Goal: Information Seeking & Learning: Learn about a topic

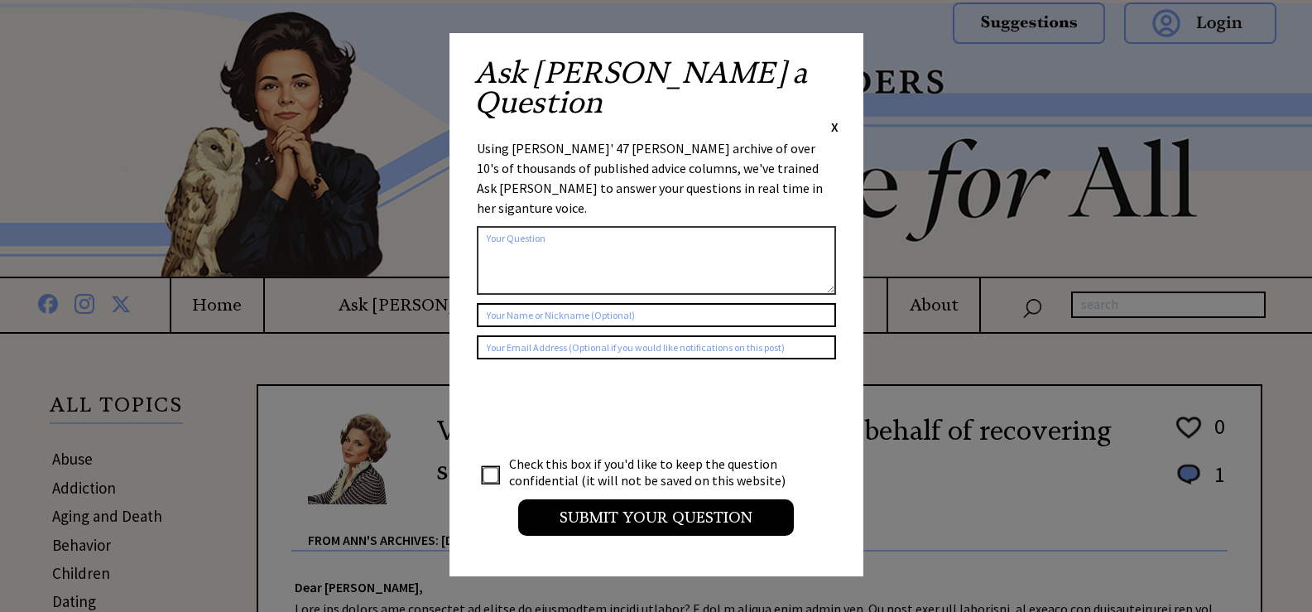
click at [832, 118] on span "X" at bounding box center [834, 126] width 7 height 17
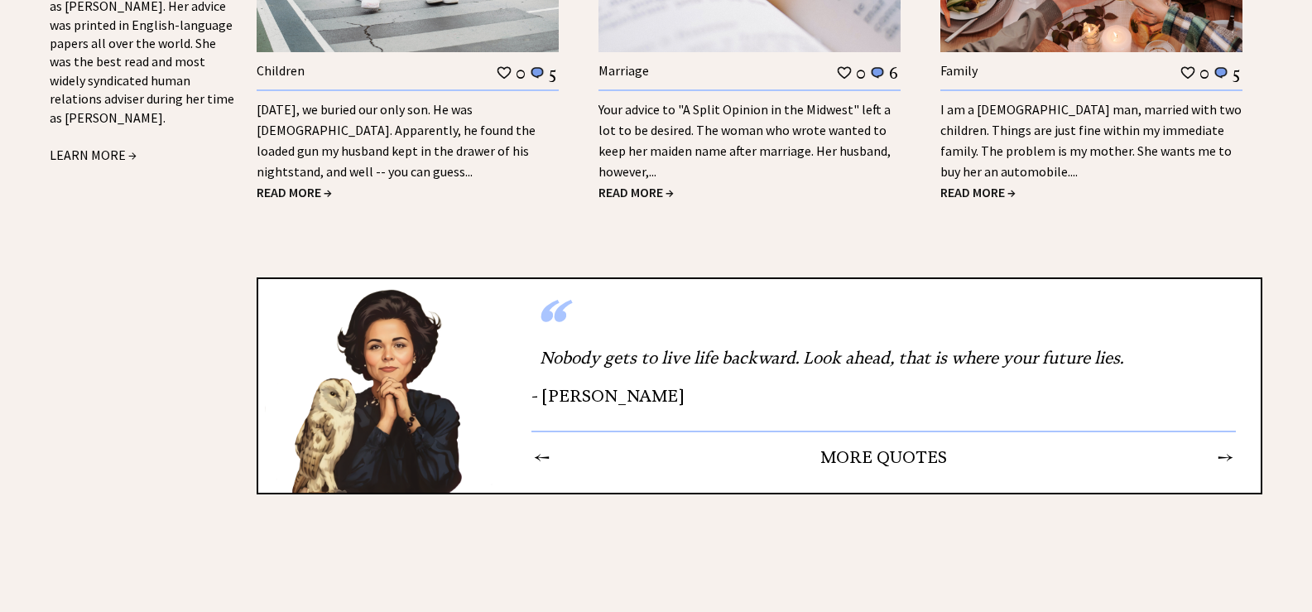
scroll to position [2017, 0]
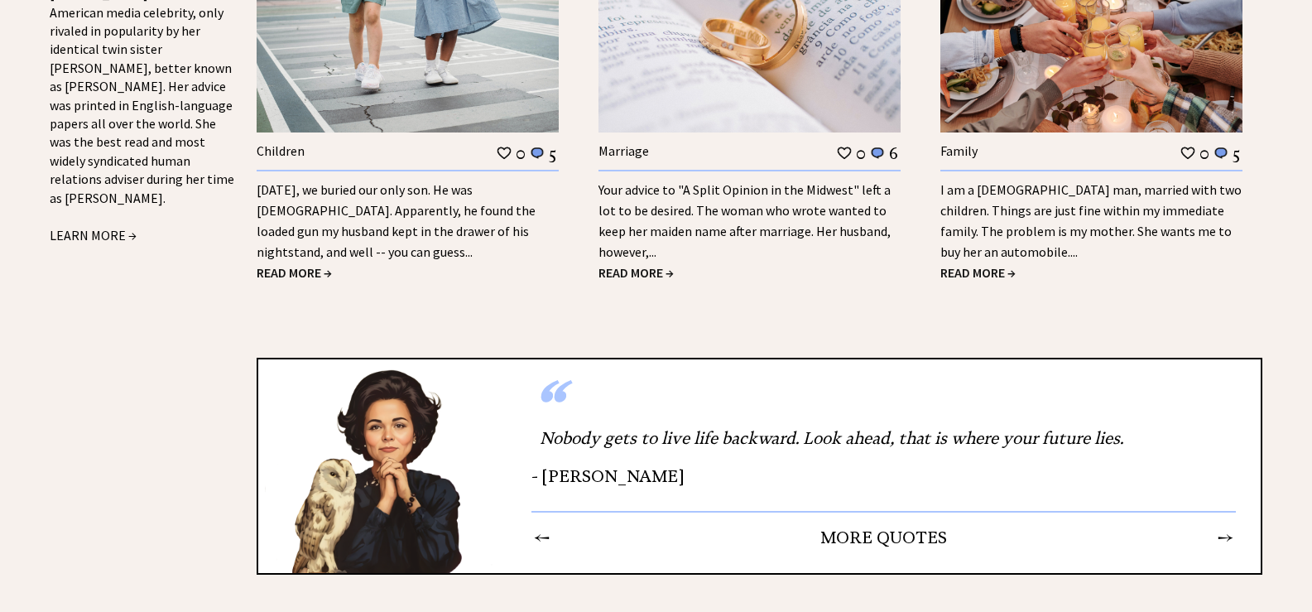
click at [988, 264] on span "READ MORE →" at bounding box center [977, 272] width 75 height 17
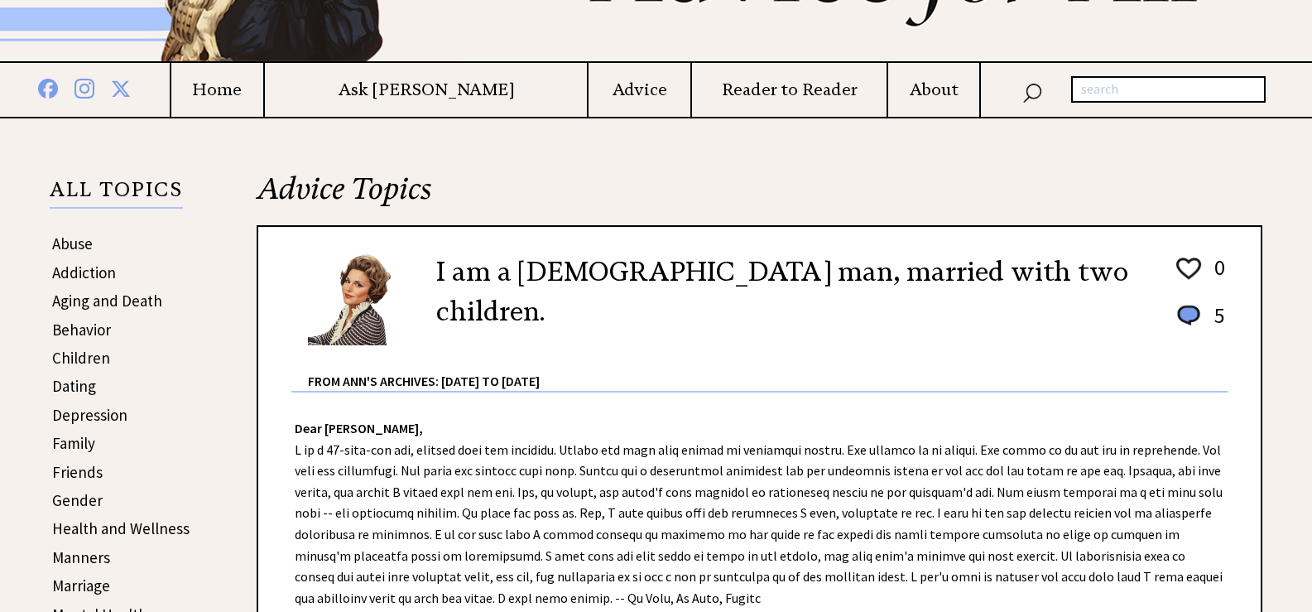
scroll to position [251, 0]
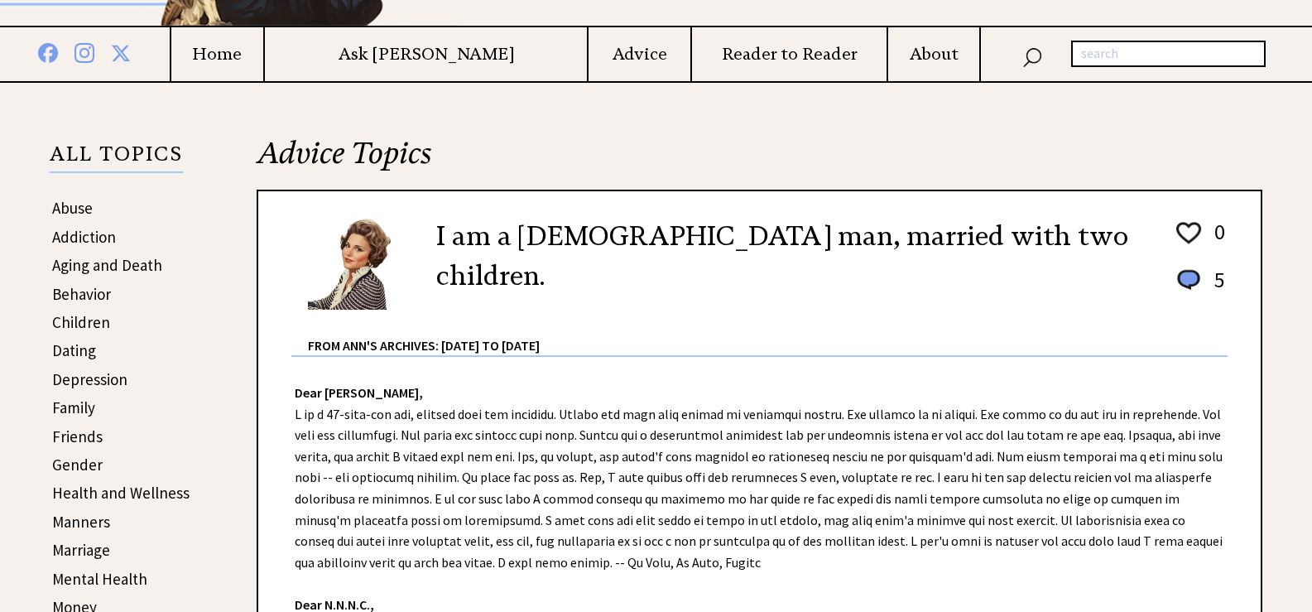
drag, startPoint x: 1317, startPoint y: 37, endPoint x: 1314, endPoint y: 84, distance: 46.5
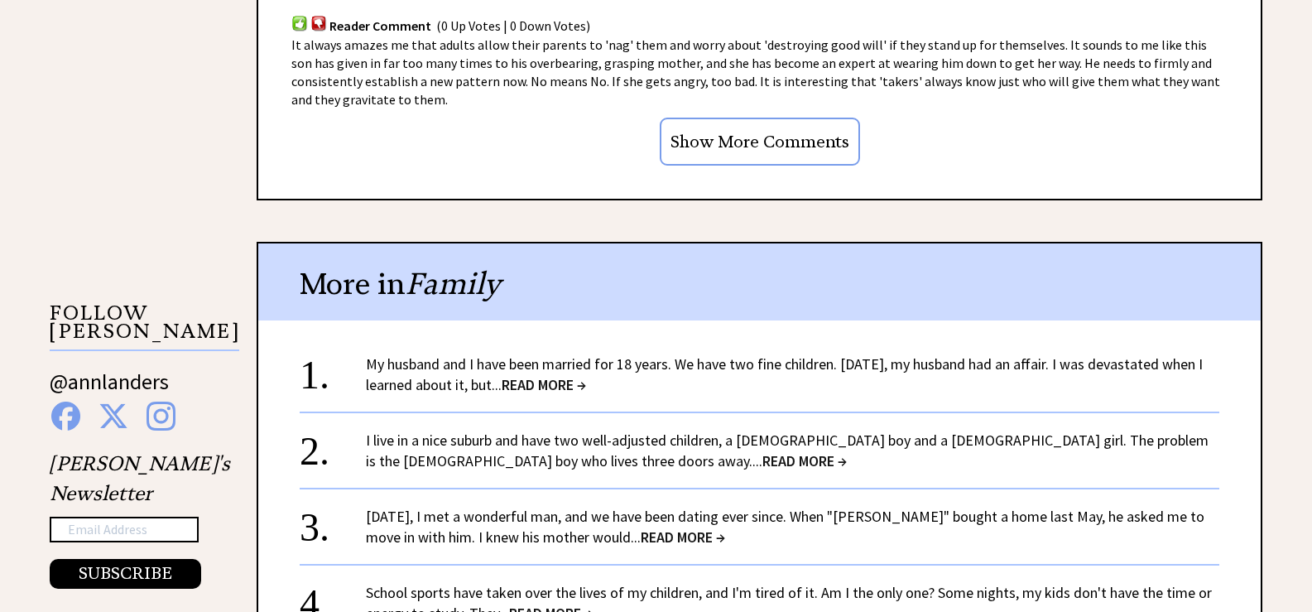
scroll to position [1529, 0]
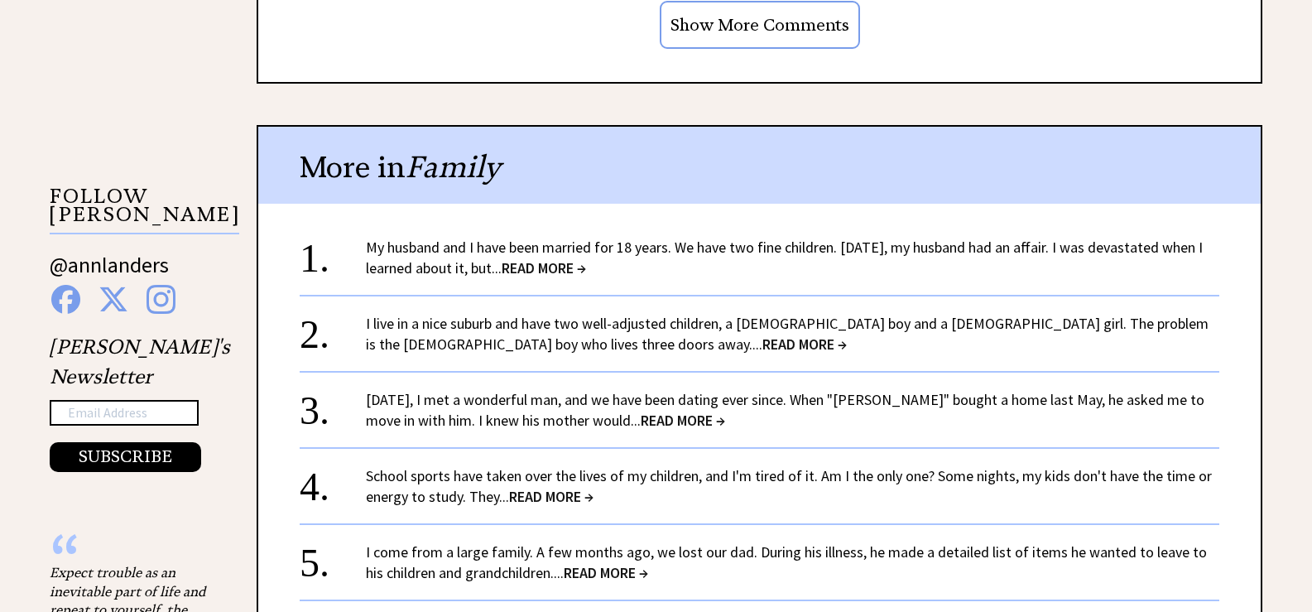
click at [762, 343] on span "READ MORE →" at bounding box center [804, 343] width 84 height 19
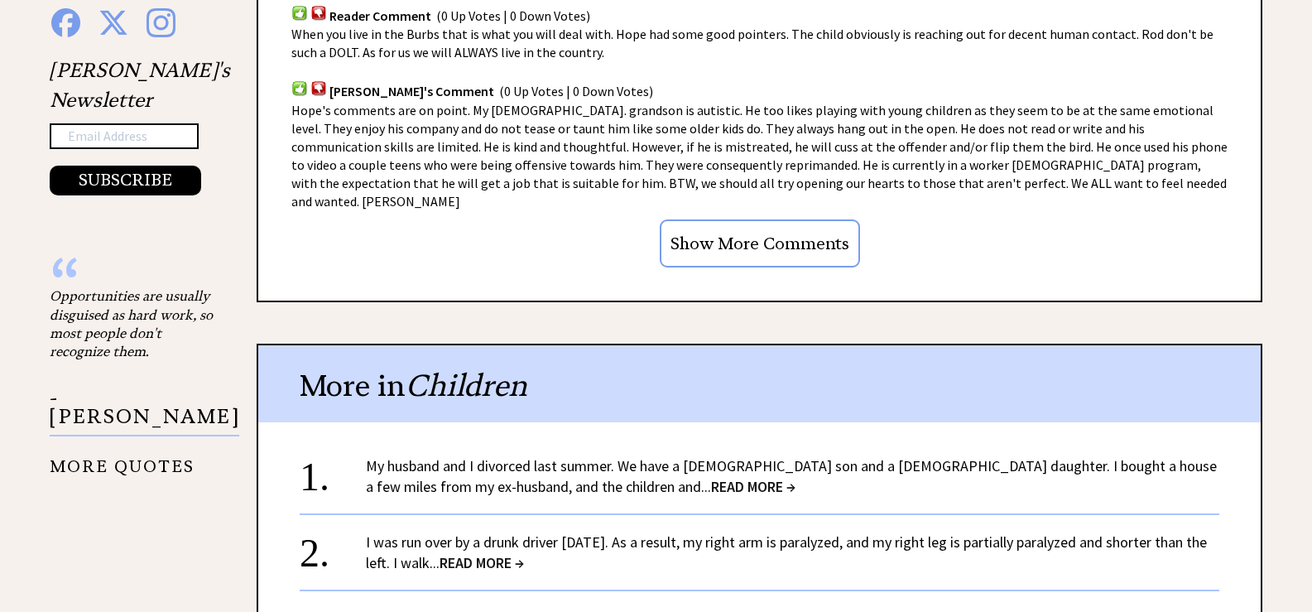
scroll to position [1873, 0]
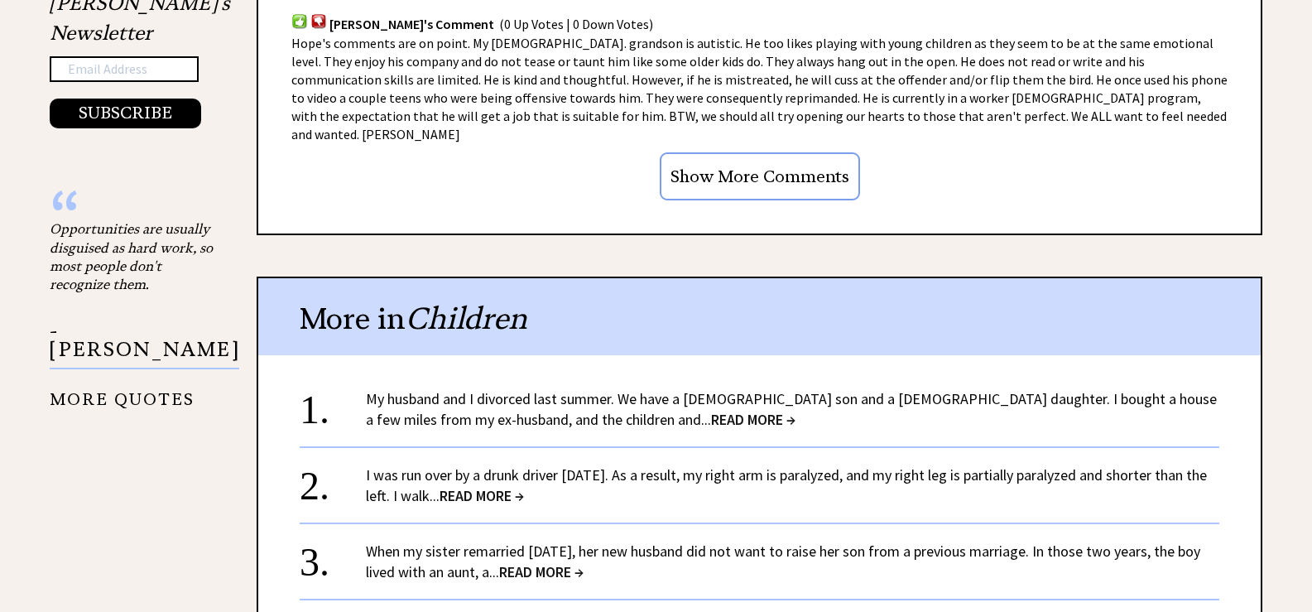
click at [771, 152] on input "Show More Comments" at bounding box center [760, 176] width 200 height 48
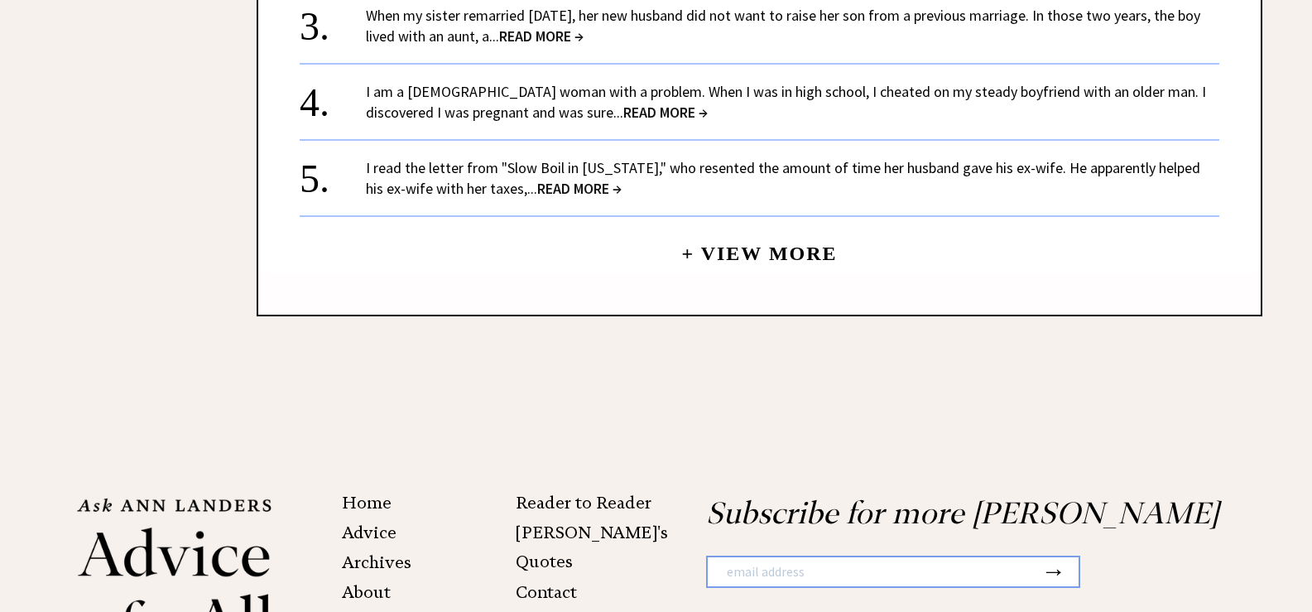
scroll to position [2412, 0]
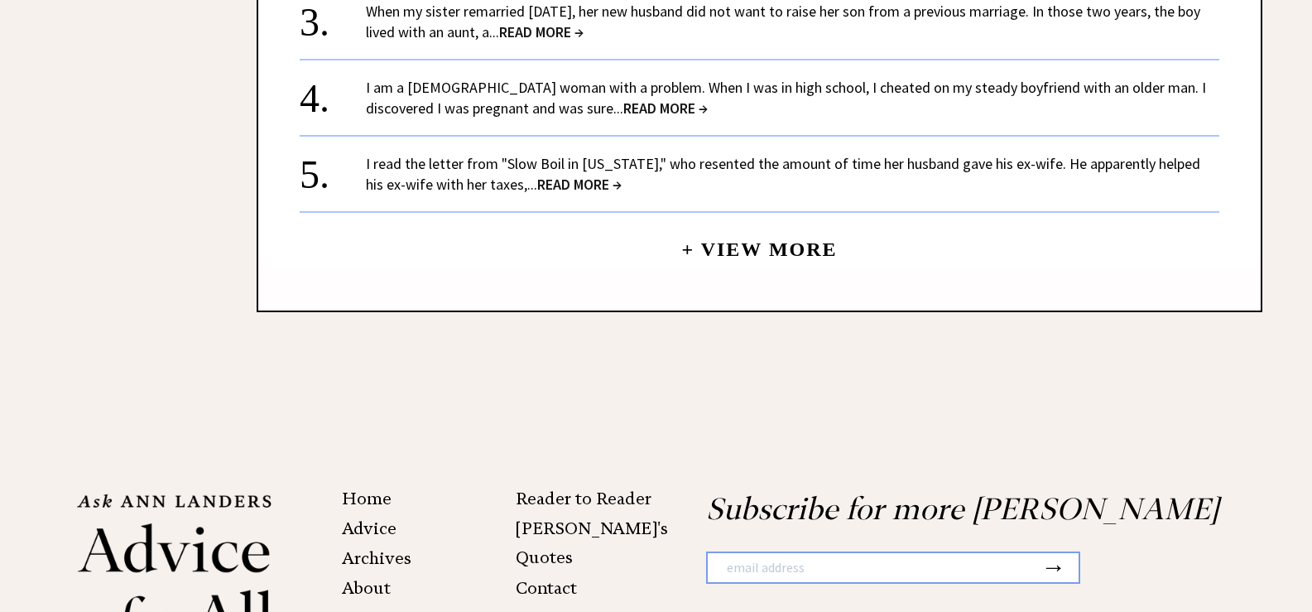
click at [791, 224] on link "+ View More" at bounding box center [759, 242] width 156 height 36
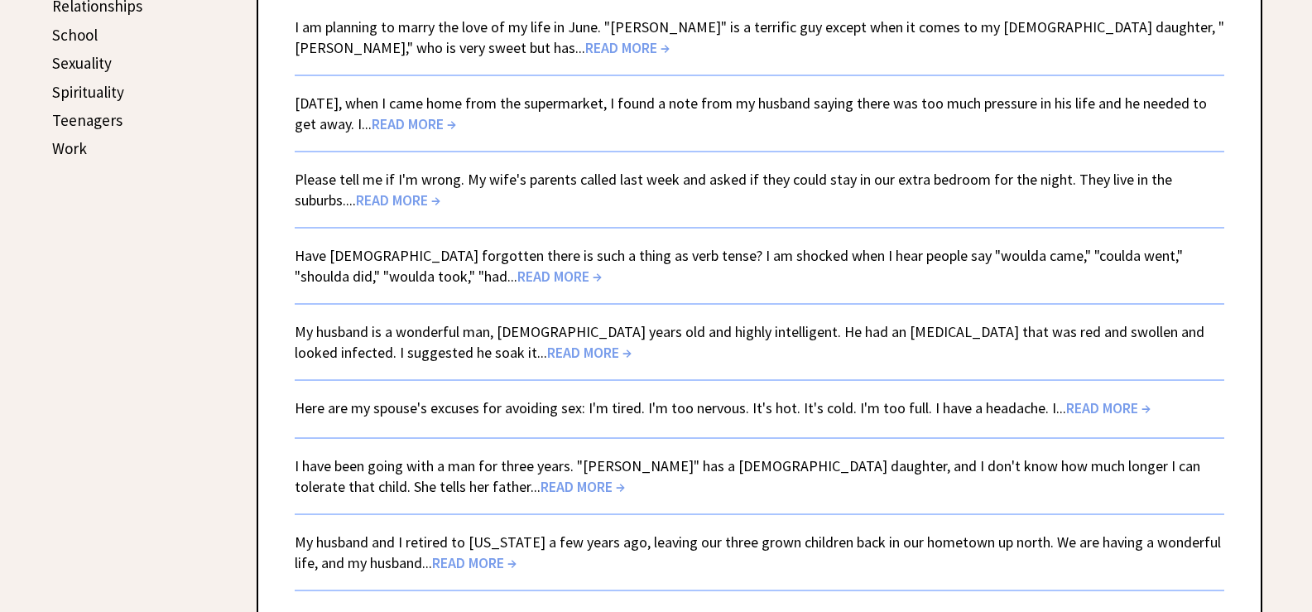
scroll to position [944, 0]
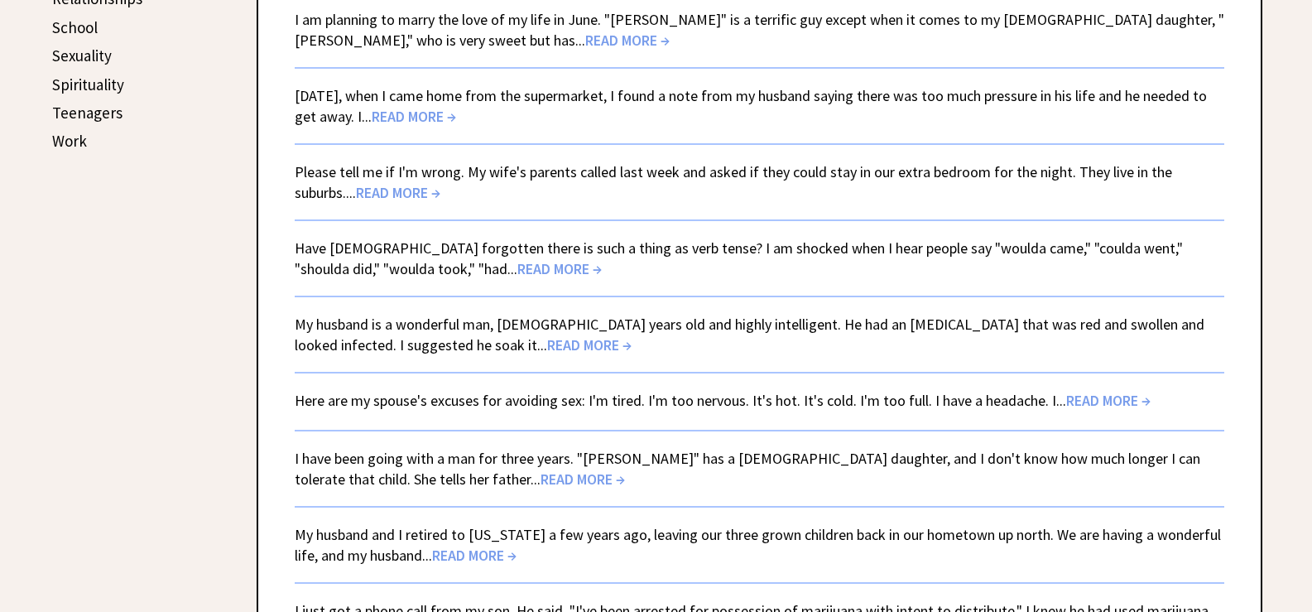
click at [398, 187] on span "READ MORE →" at bounding box center [398, 192] width 84 height 19
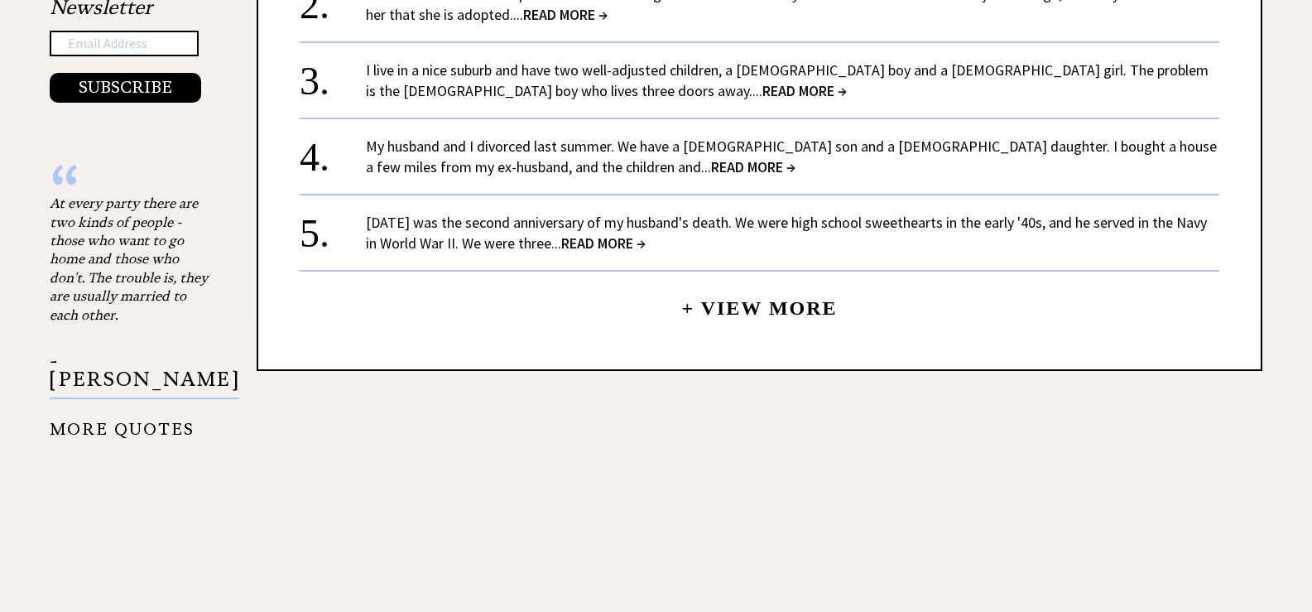
scroll to position [1902, 0]
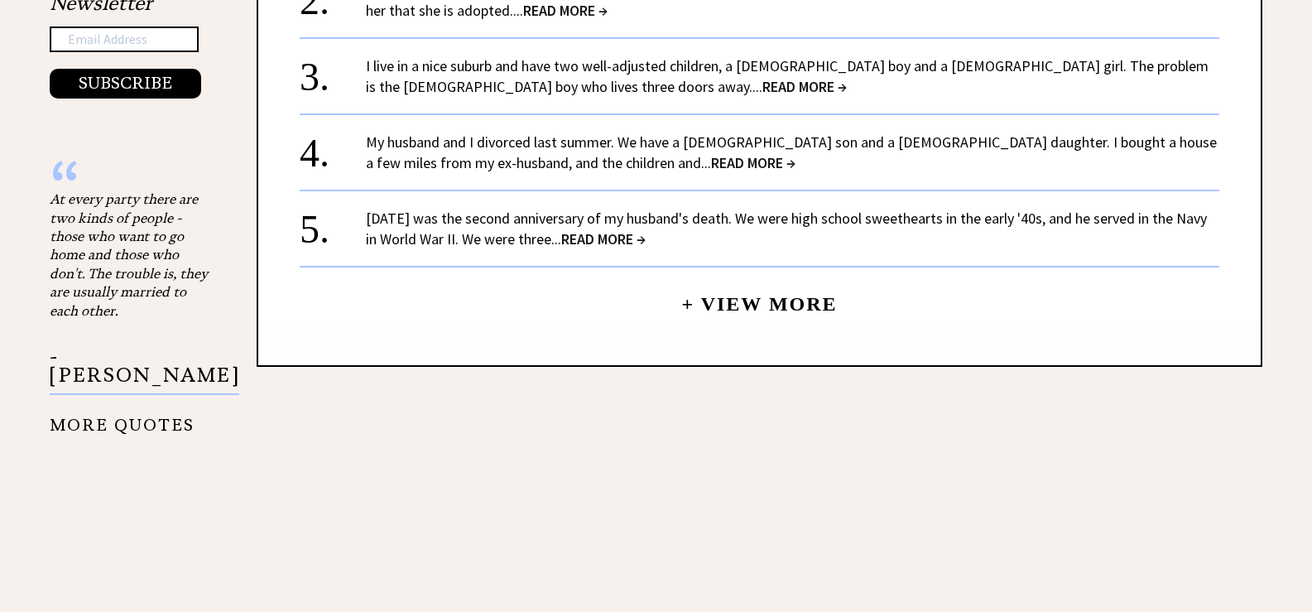
click at [746, 292] on link "+ View More" at bounding box center [759, 297] width 156 height 36
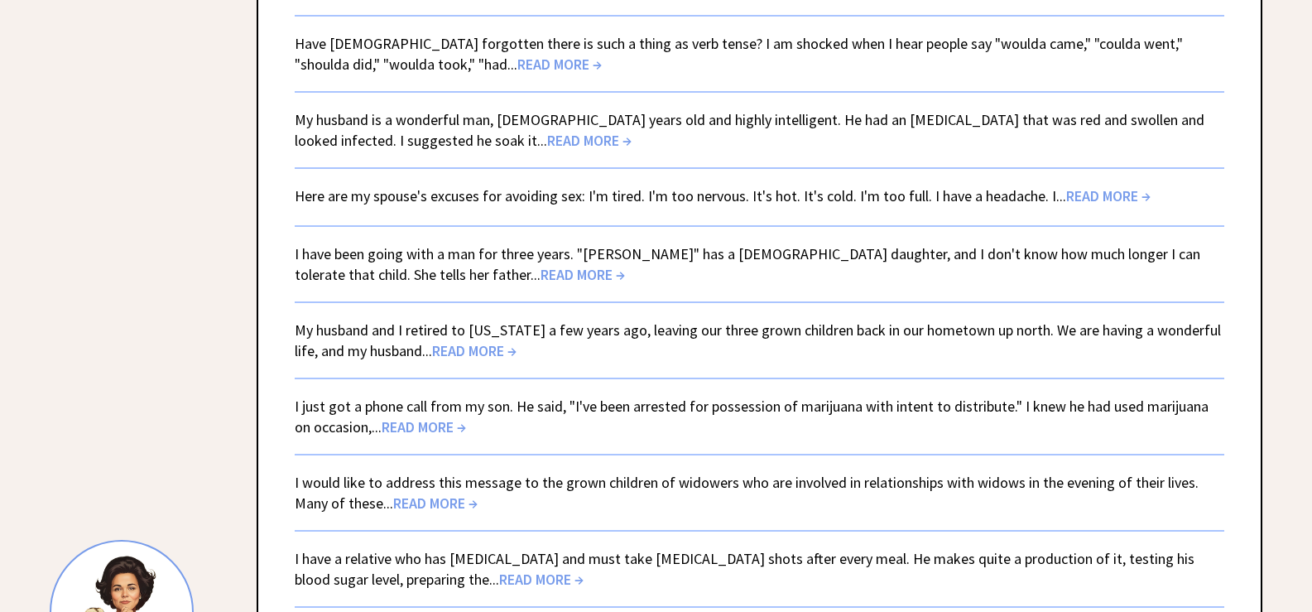
scroll to position [1219, 0]
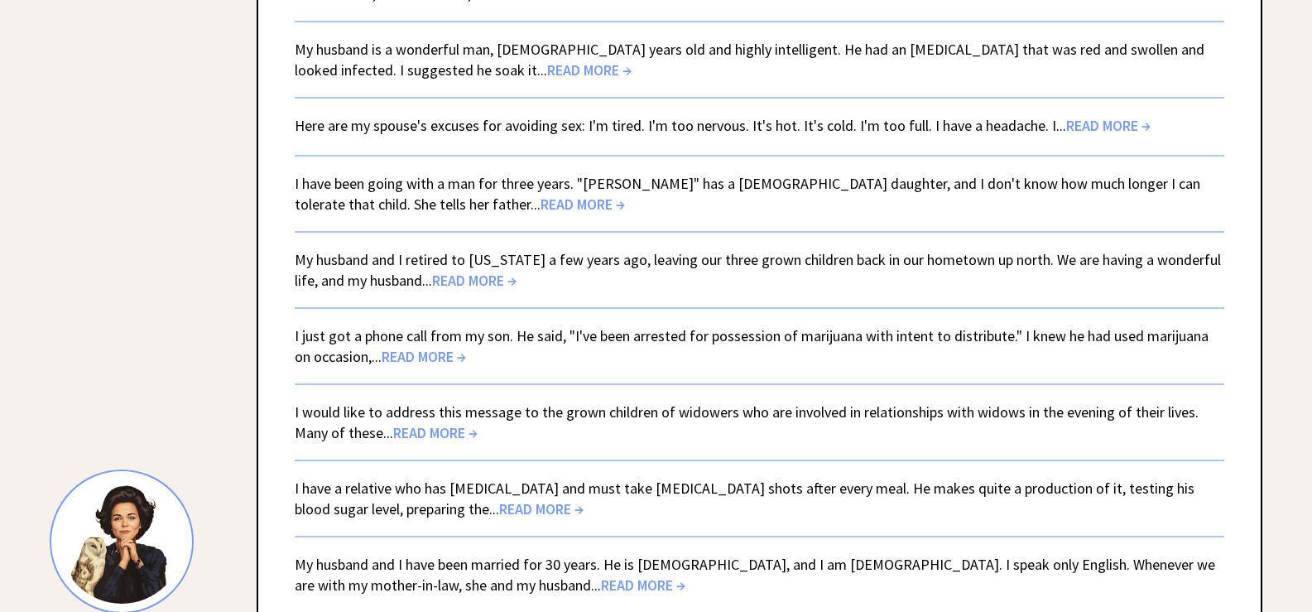
click at [432, 432] on span "READ MORE →" at bounding box center [435, 432] width 84 height 19
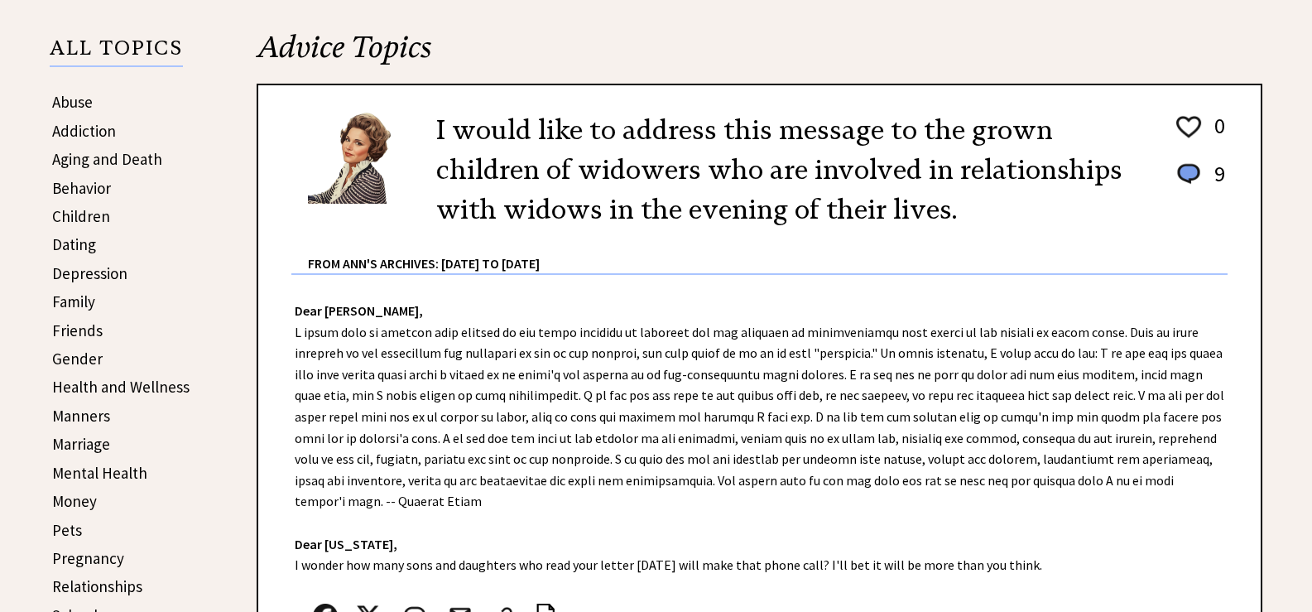
scroll to position [361, 0]
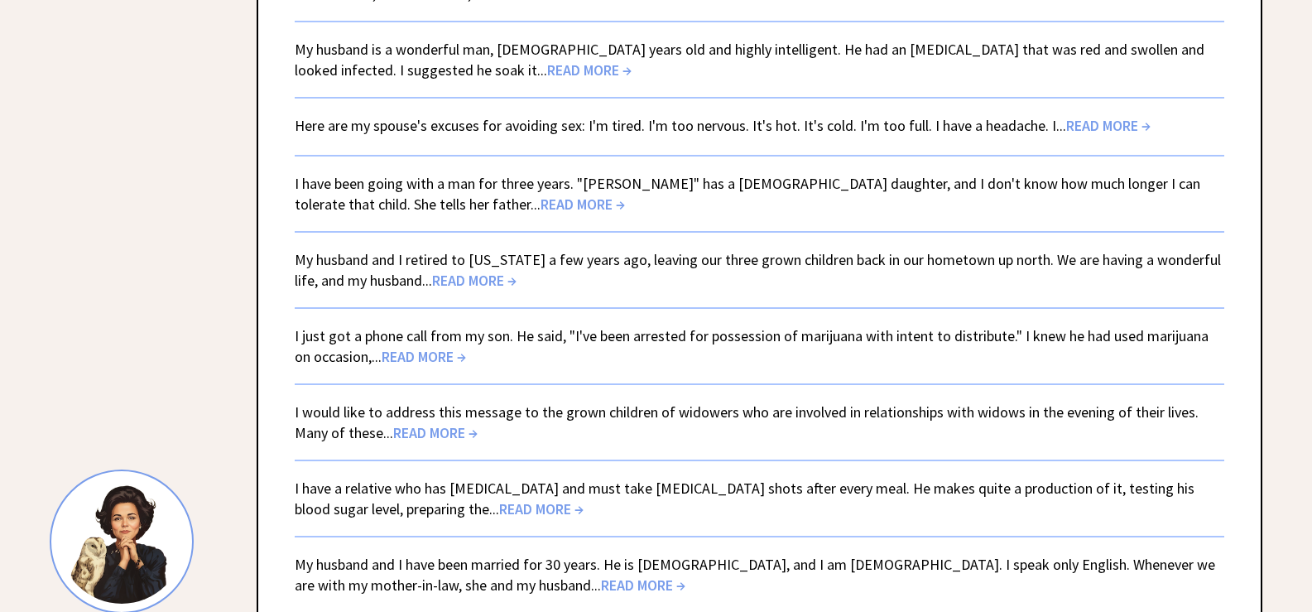
scroll to position [1219, 0]
click at [540, 202] on span "READ MORE →" at bounding box center [582, 203] width 84 height 19
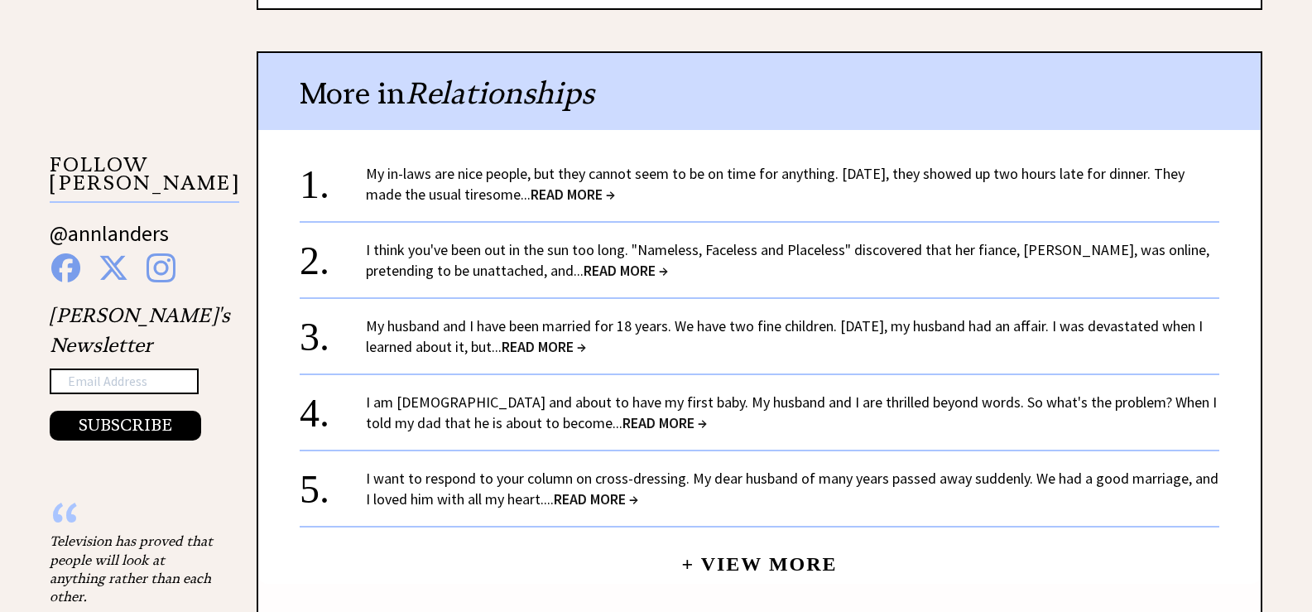
scroll to position [1605, 0]
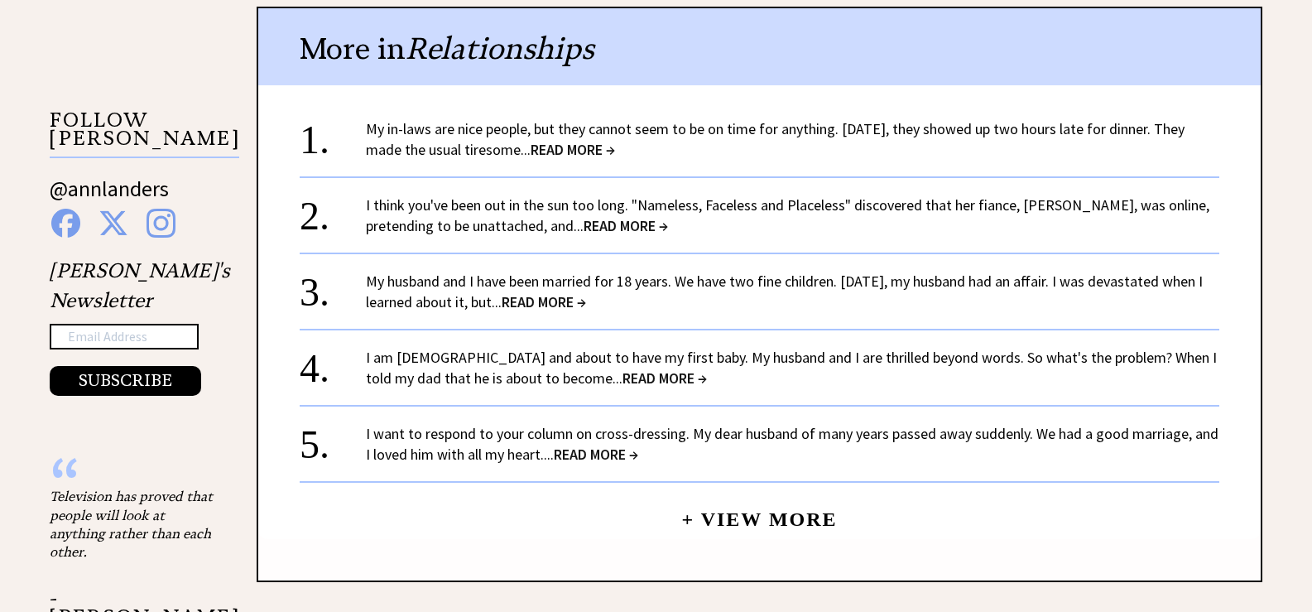
click at [622, 368] on span "READ MORE →" at bounding box center [664, 377] width 84 height 19
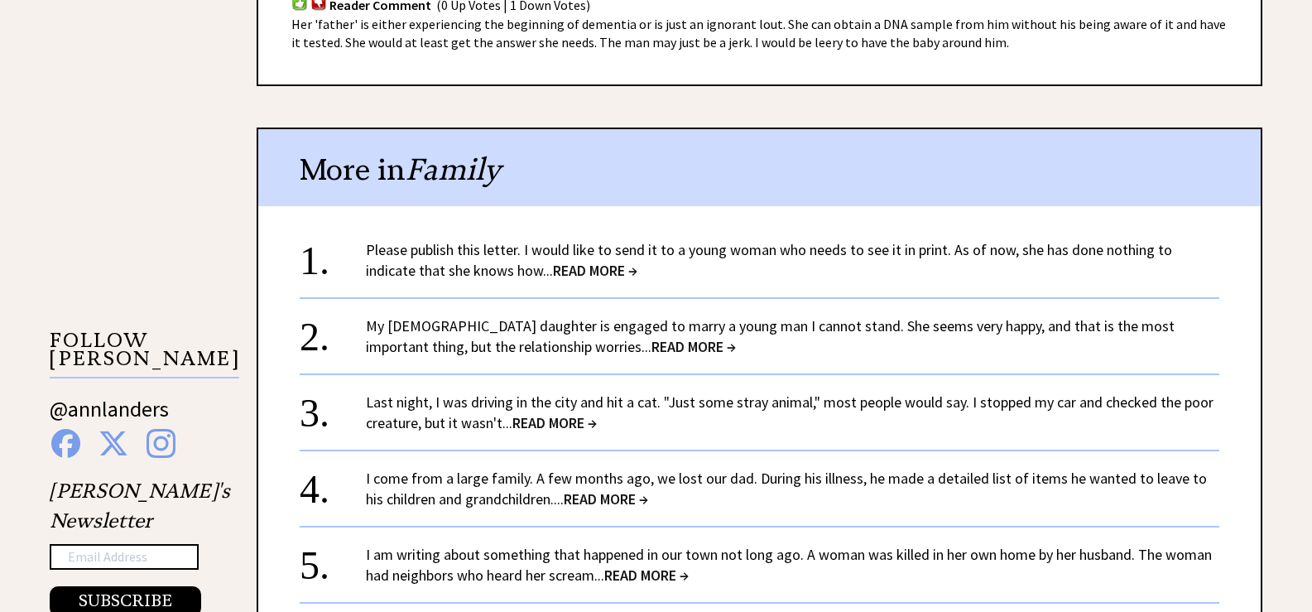
scroll to position [1480, 0]
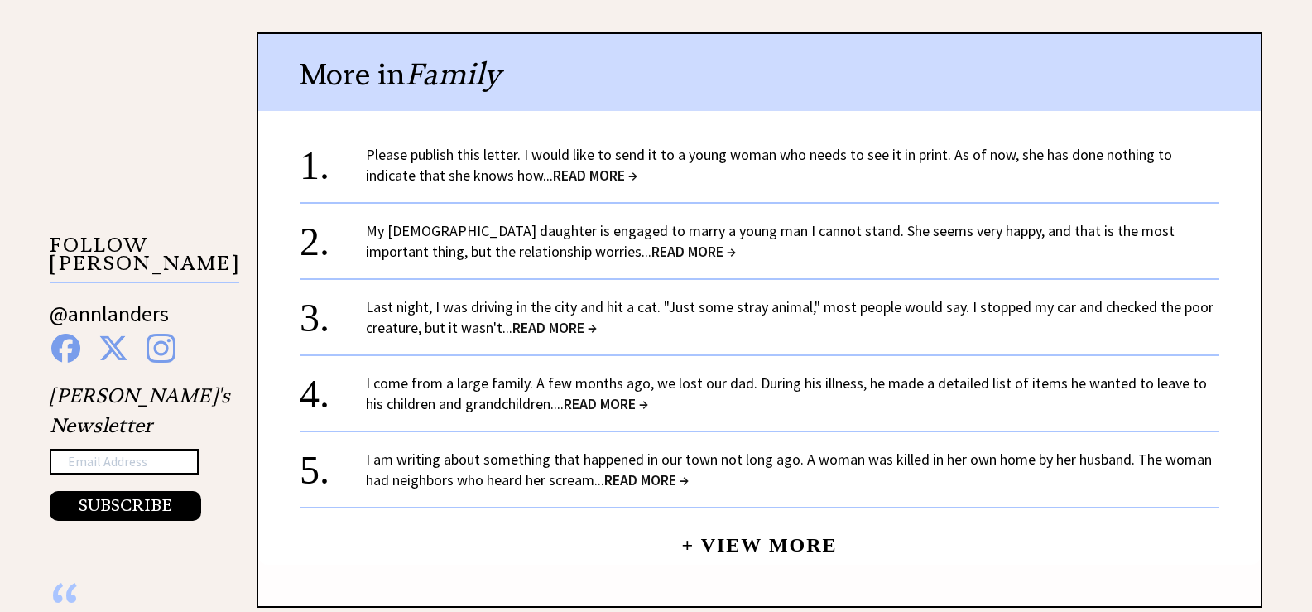
click at [553, 169] on span "READ MORE →" at bounding box center [595, 175] width 84 height 19
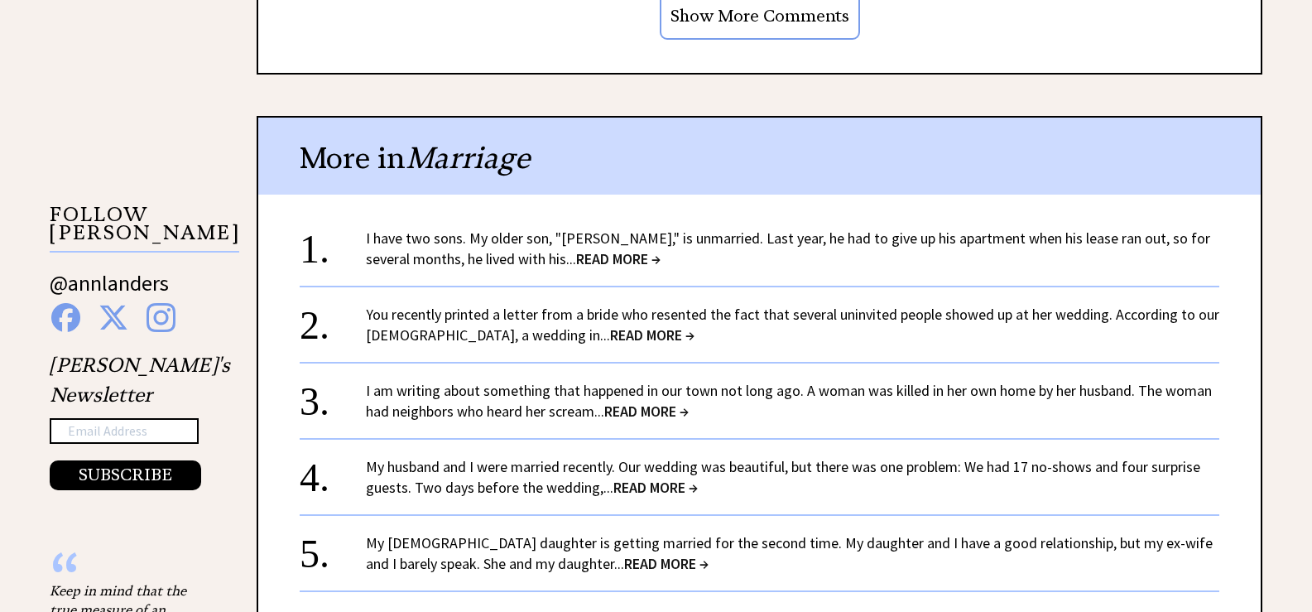
scroll to position [1515, 0]
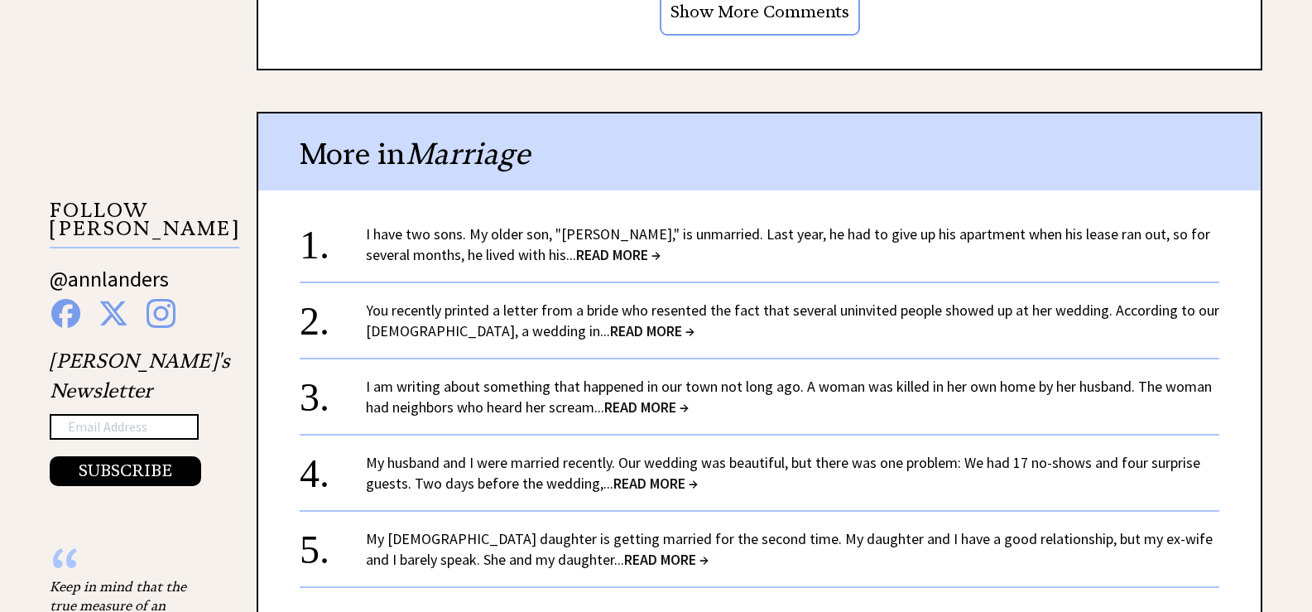
click at [610, 321] on span "READ MORE →" at bounding box center [652, 330] width 84 height 19
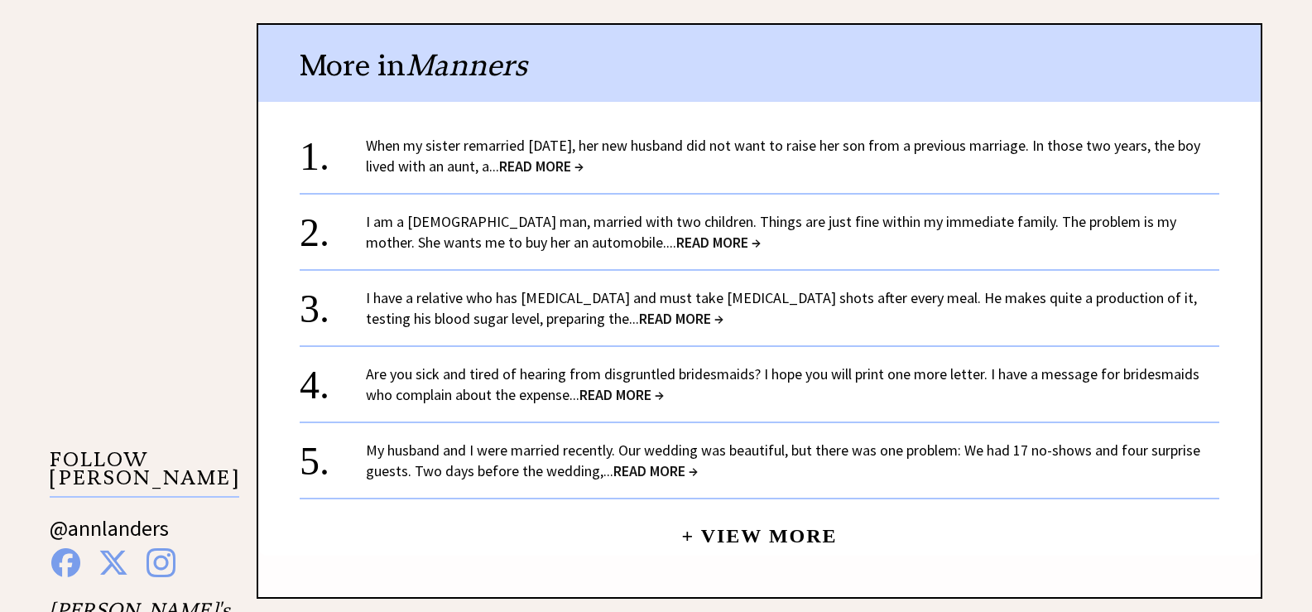
scroll to position [1284, 0]
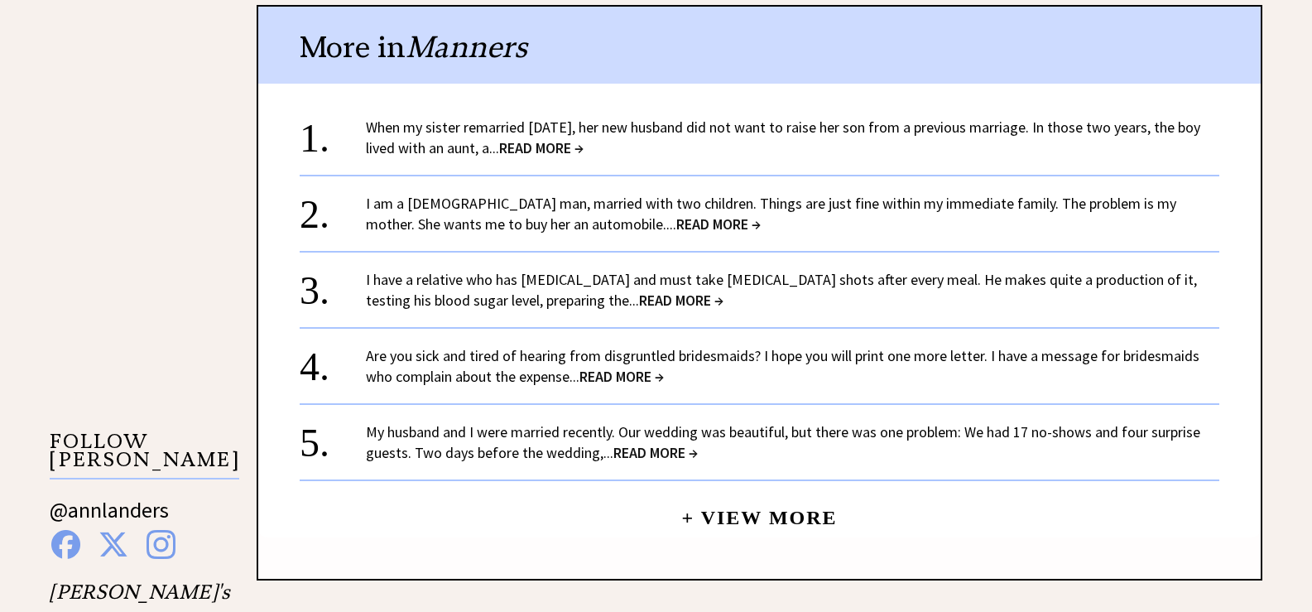
click at [639, 290] on span "READ MORE →" at bounding box center [681, 299] width 84 height 19
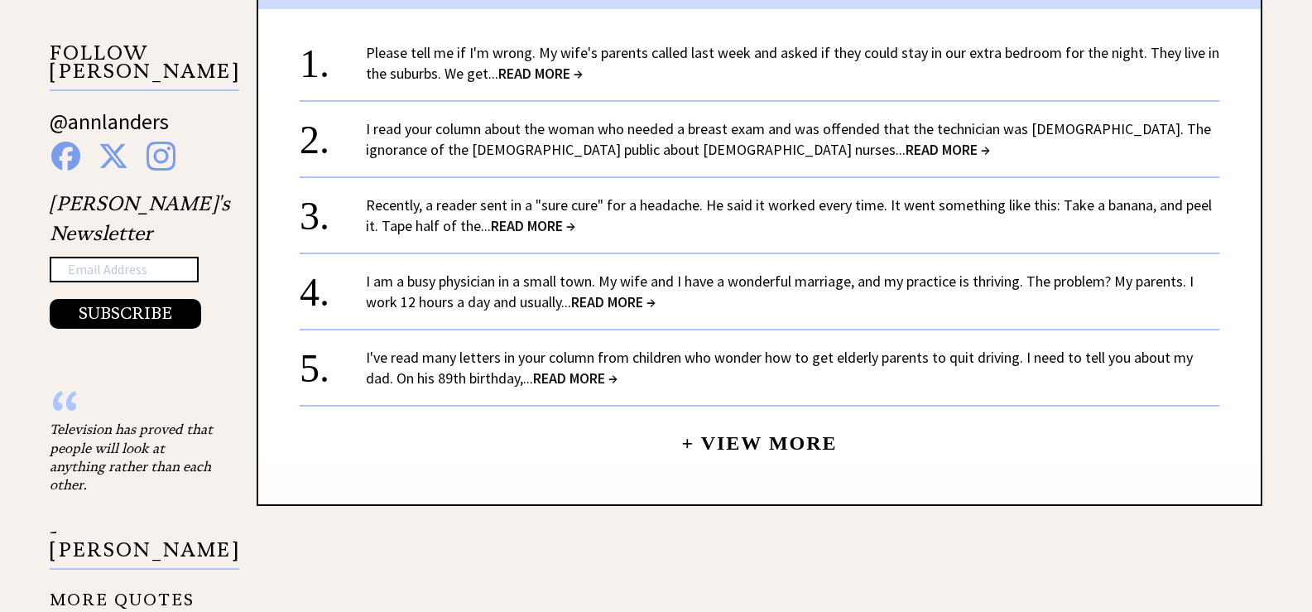
scroll to position [1677, 0]
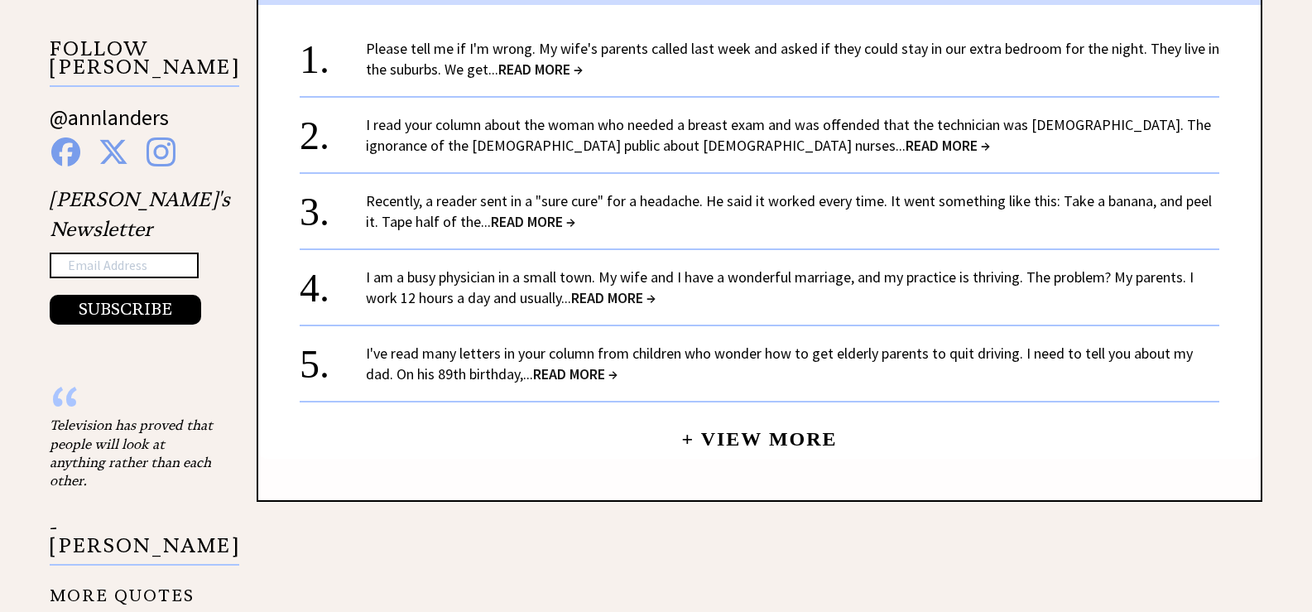
click at [596, 364] on span "READ MORE →" at bounding box center [575, 373] width 84 height 19
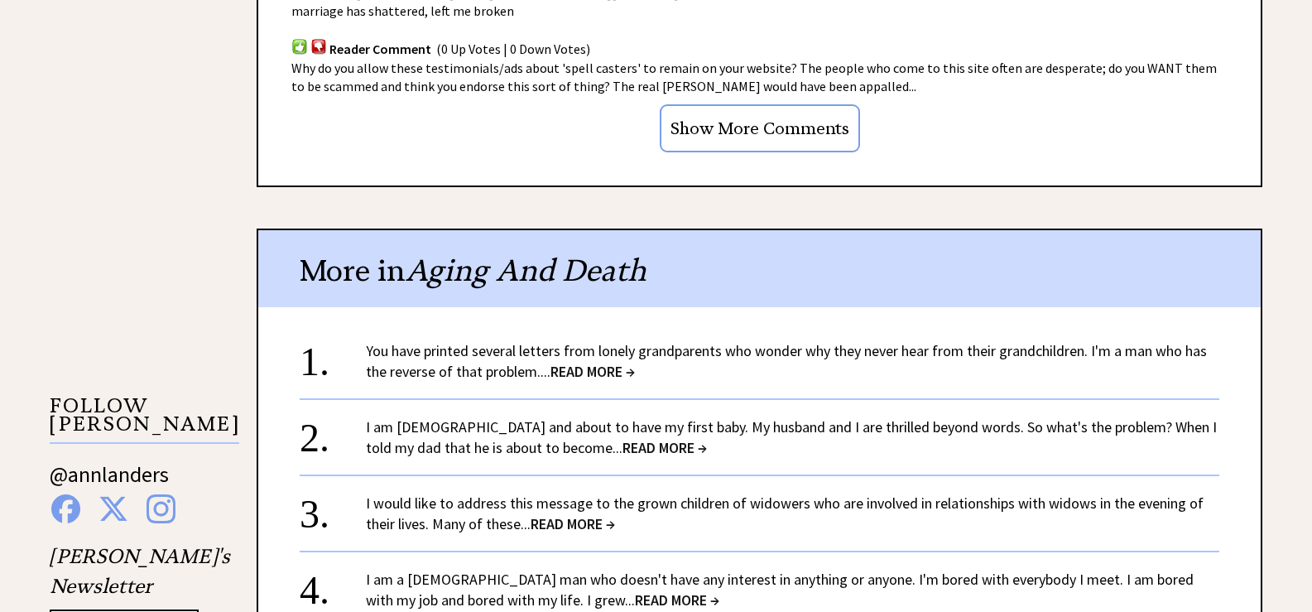
scroll to position [1342, 0]
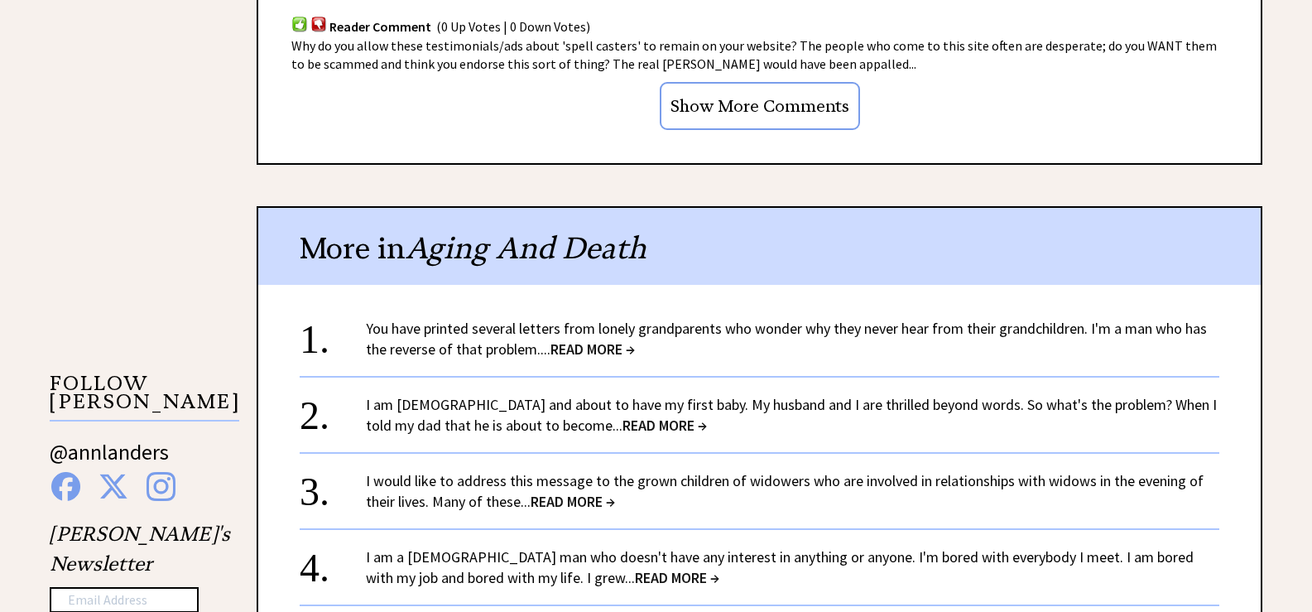
click at [607, 339] on span "READ MORE →" at bounding box center [592, 348] width 84 height 19
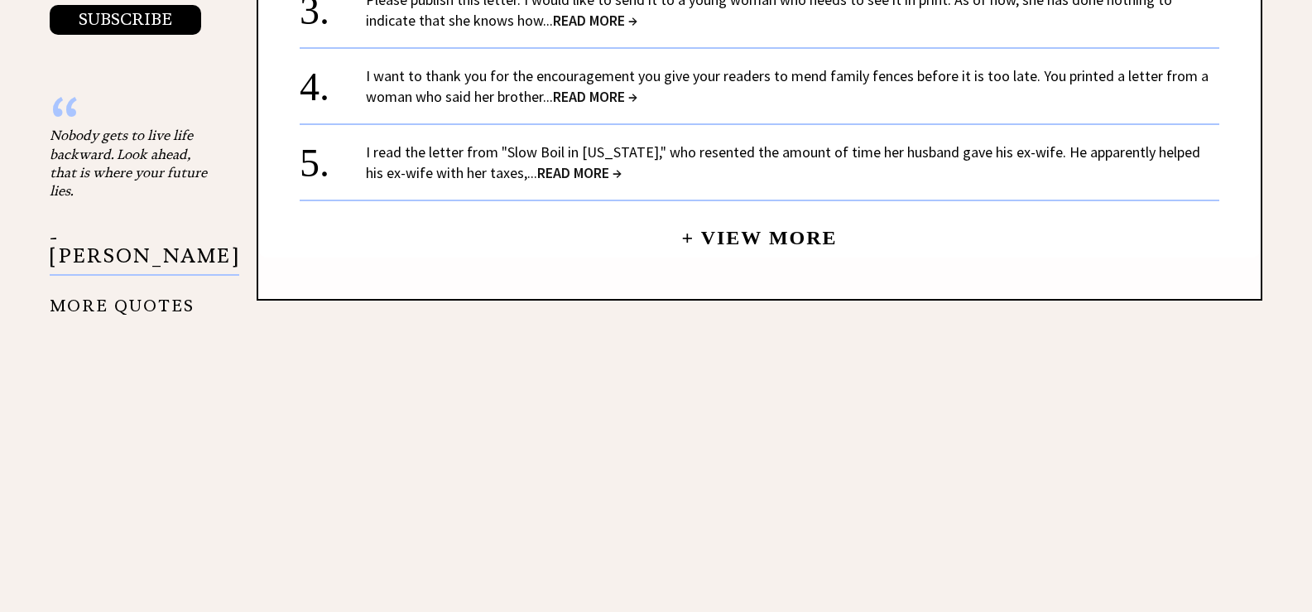
scroll to position [1980, 0]
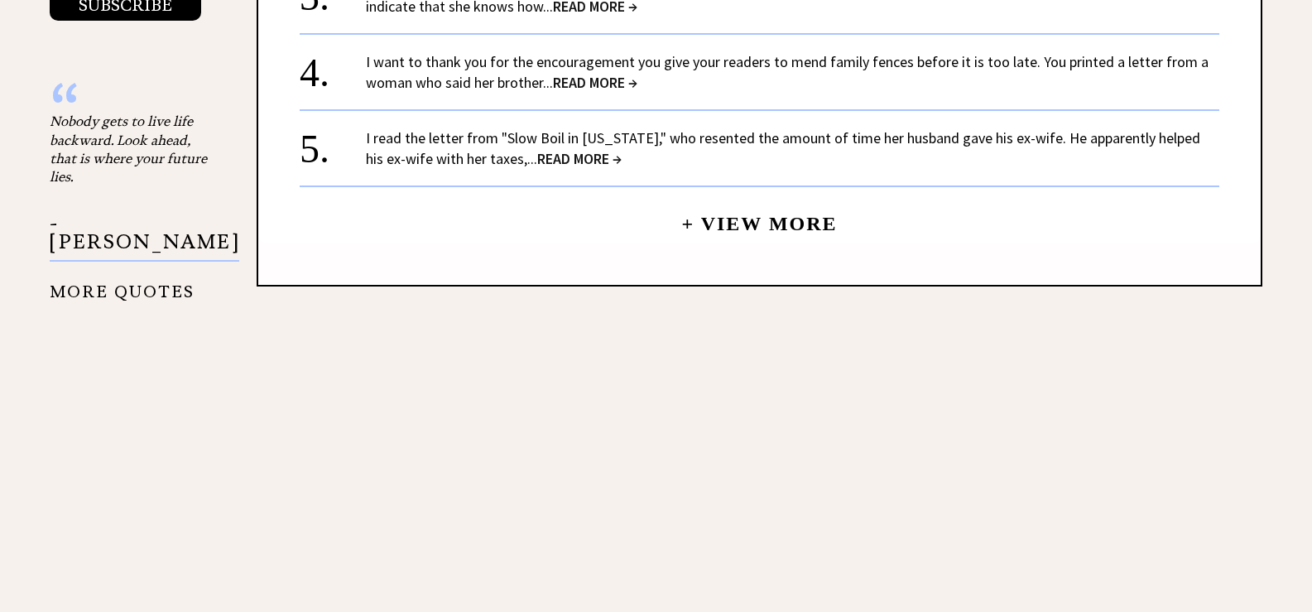
click at [537, 158] on span "READ MORE →" at bounding box center [579, 158] width 84 height 19
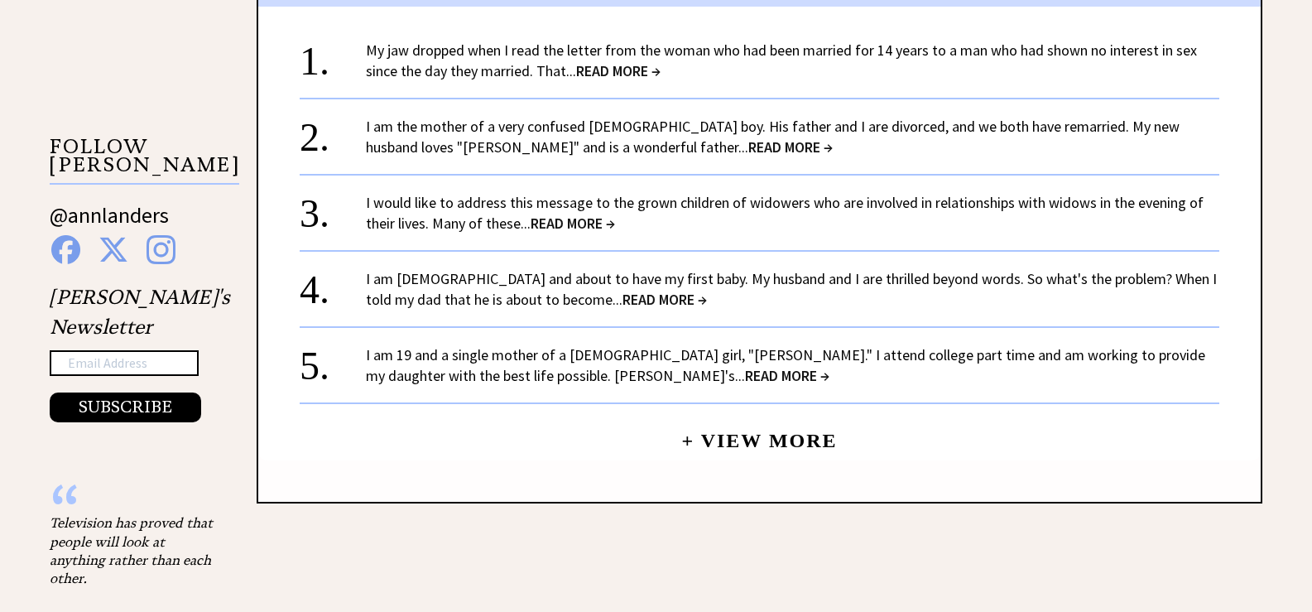
scroll to position [1605, 0]
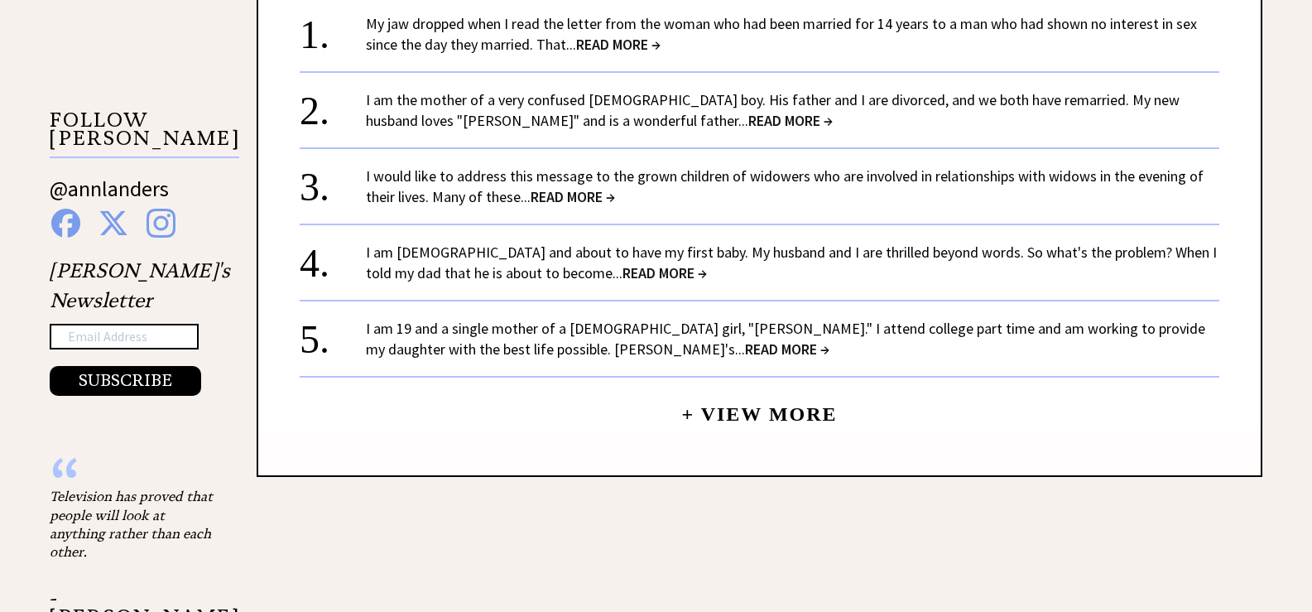
click at [745, 348] on span "READ MORE →" at bounding box center [787, 348] width 84 height 19
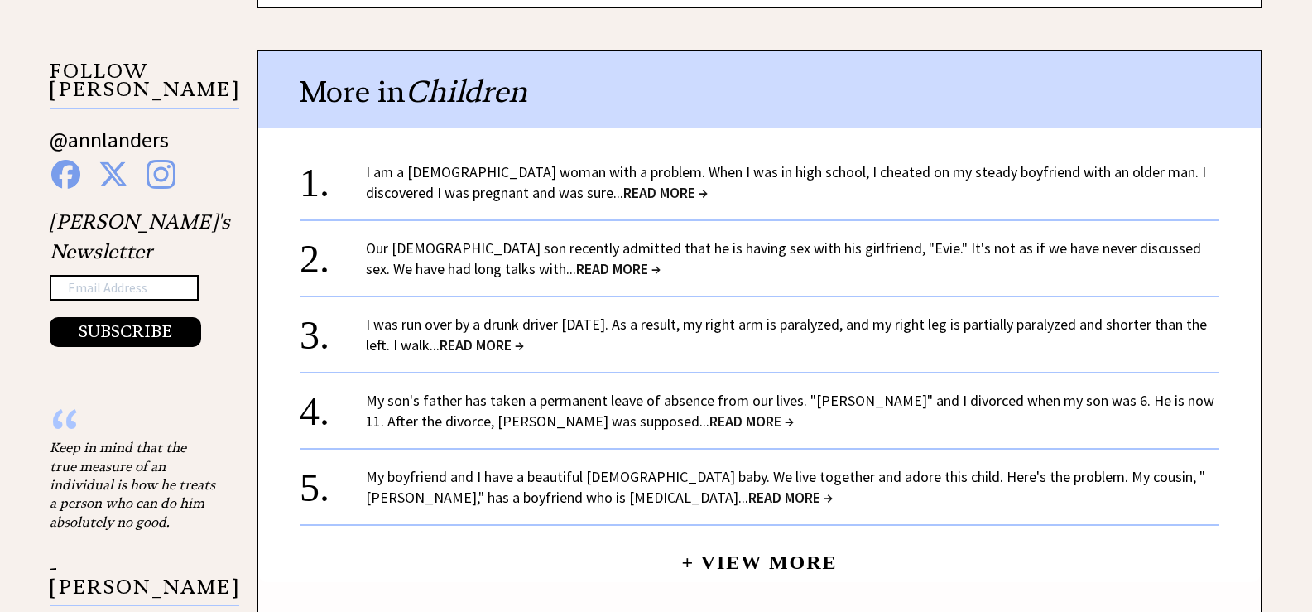
scroll to position [1776, 0]
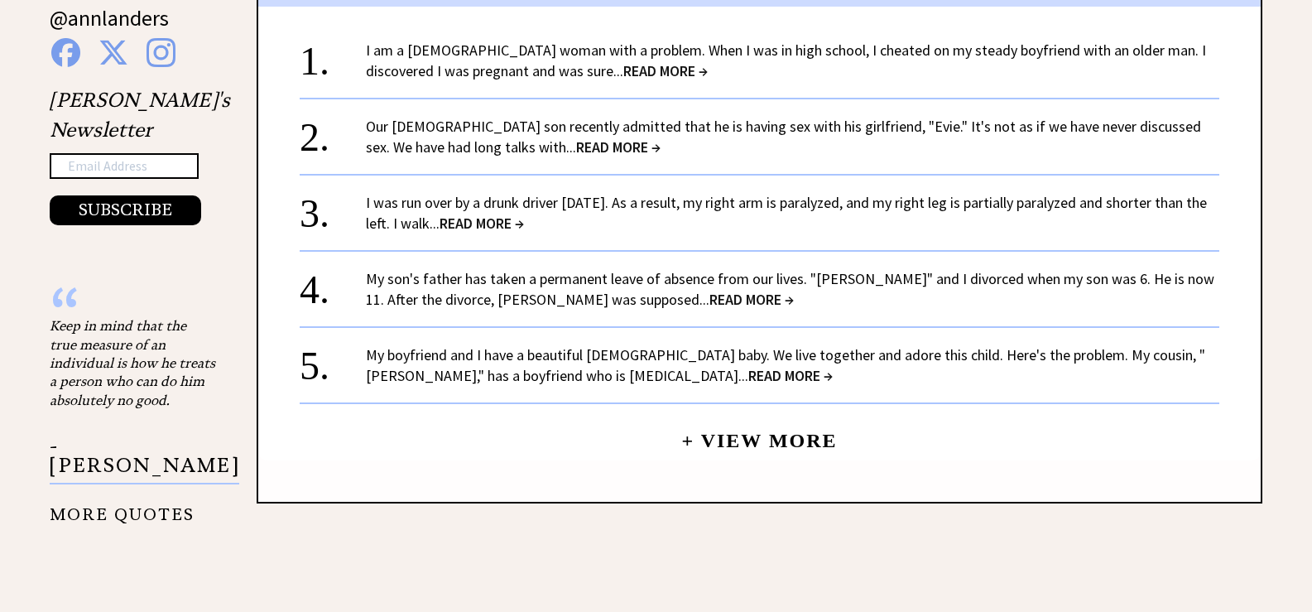
click at [748, 366] on span "READ MORE →" at bounding box center [790, 375] width 84 height 19
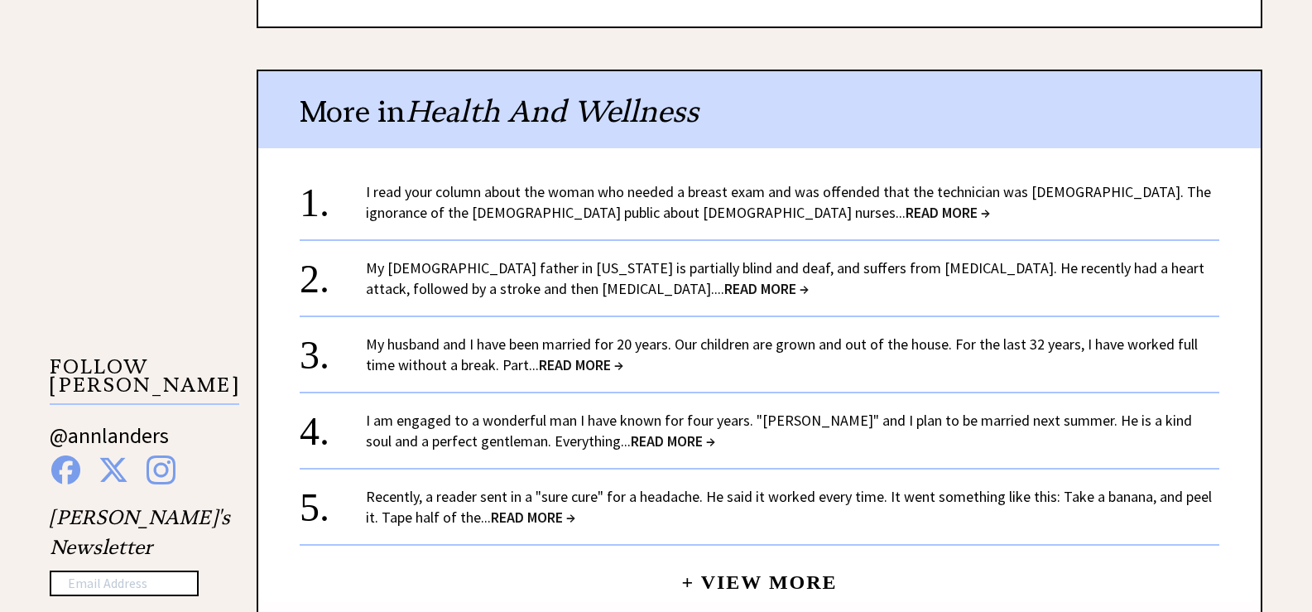
scroll to position [1363, 0]
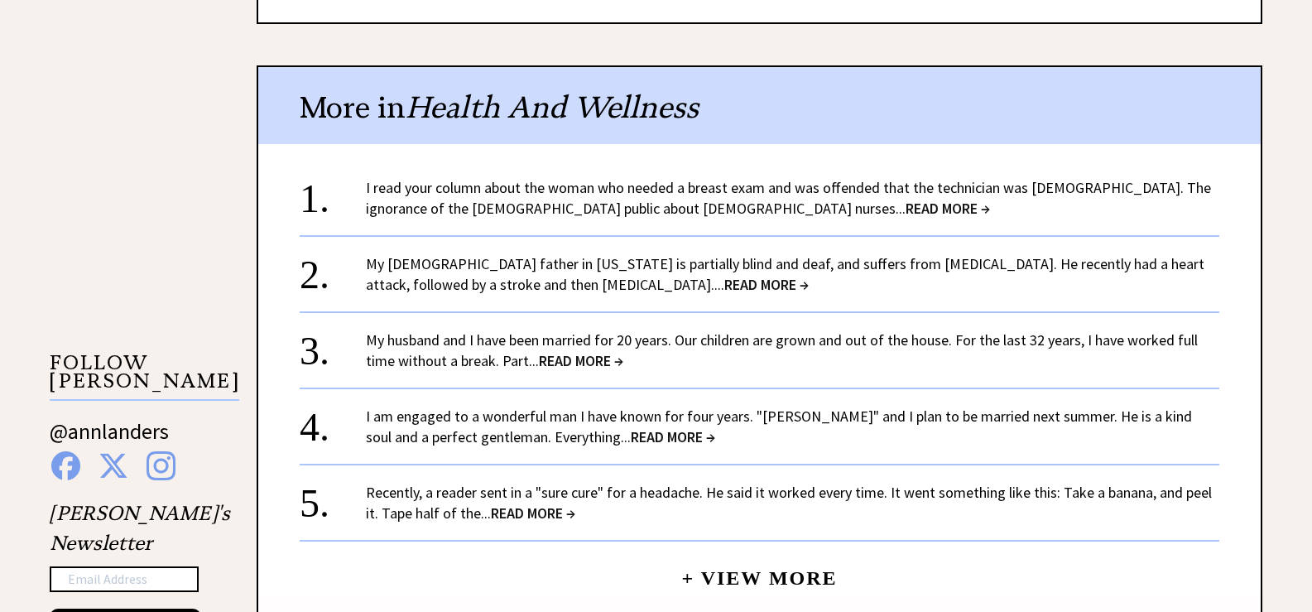
click at [631, 427] on span "READ MORE →" at bounding box center [673, 436] width 84 height 19
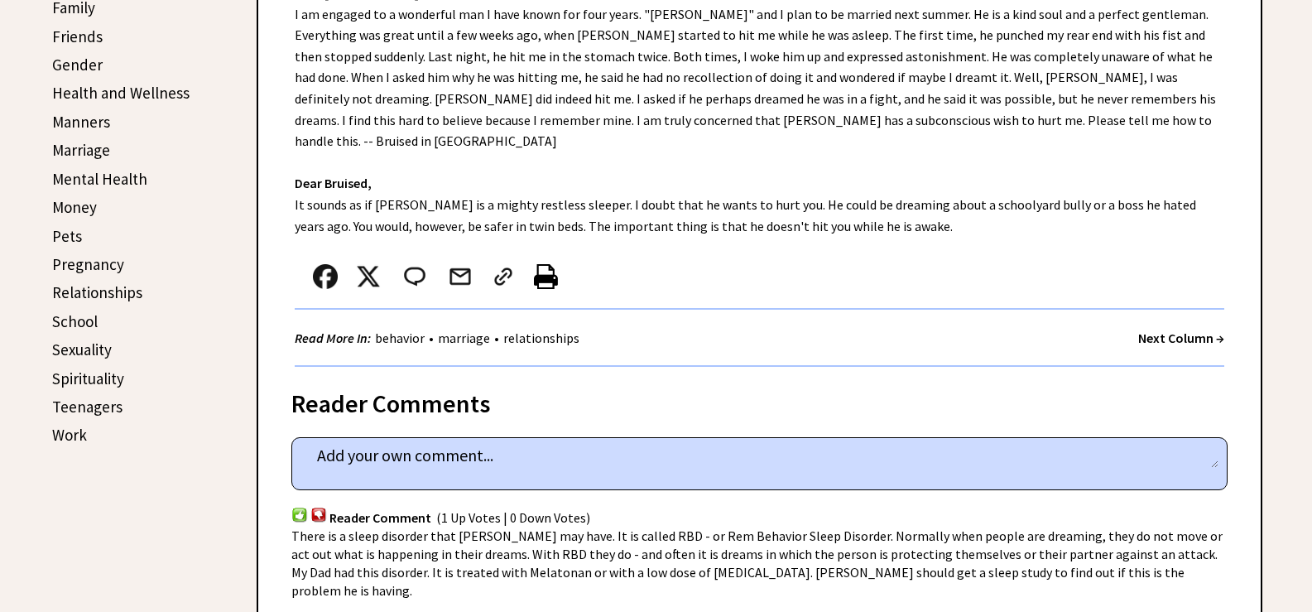
scroll to position [816, 0]
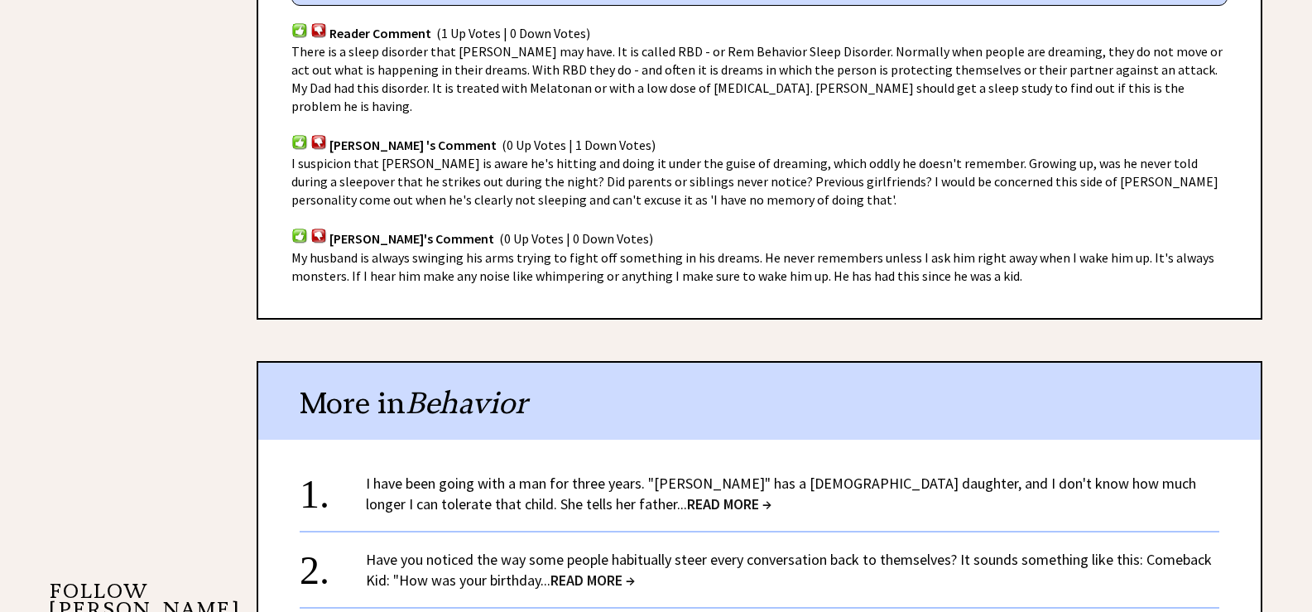
scroll to position [1461, 0]
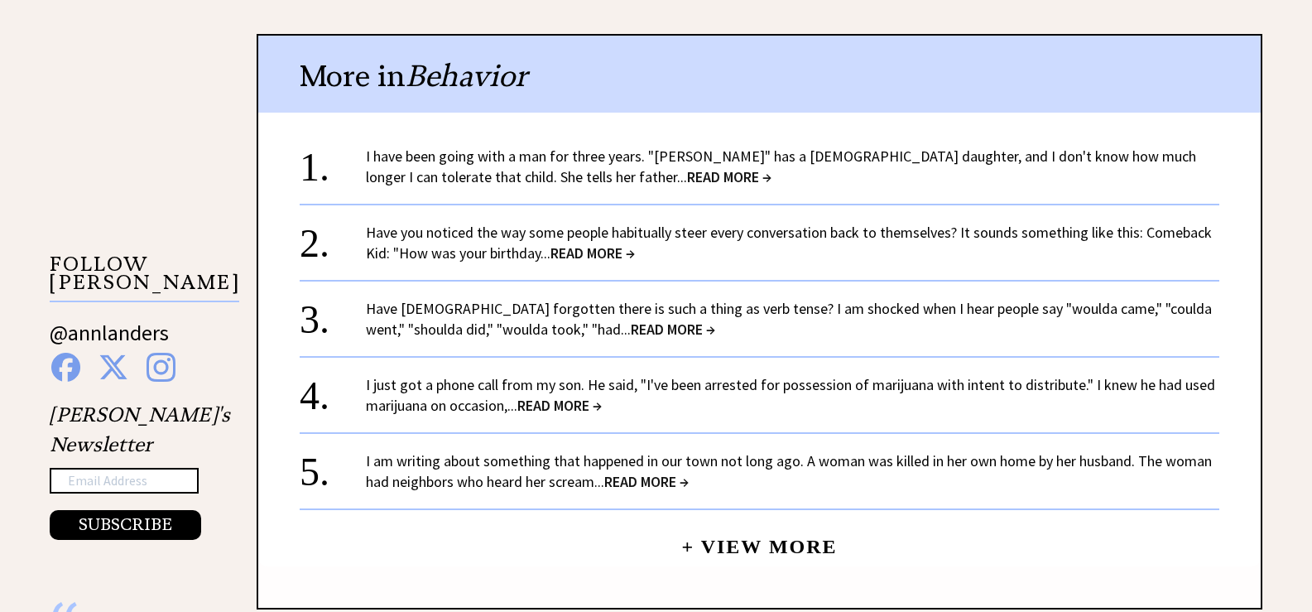
click at [625, 243] on span "READ MORE →" at bounding box center [592, 252] width 84 height 19
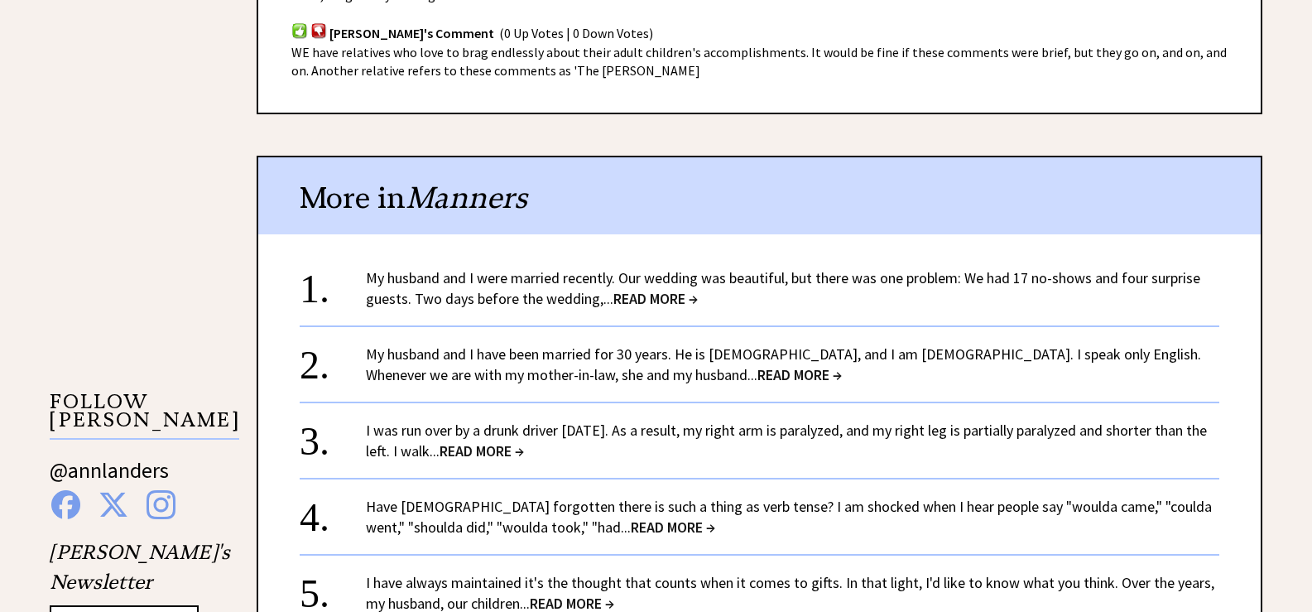
scroll to position [1534, 0]
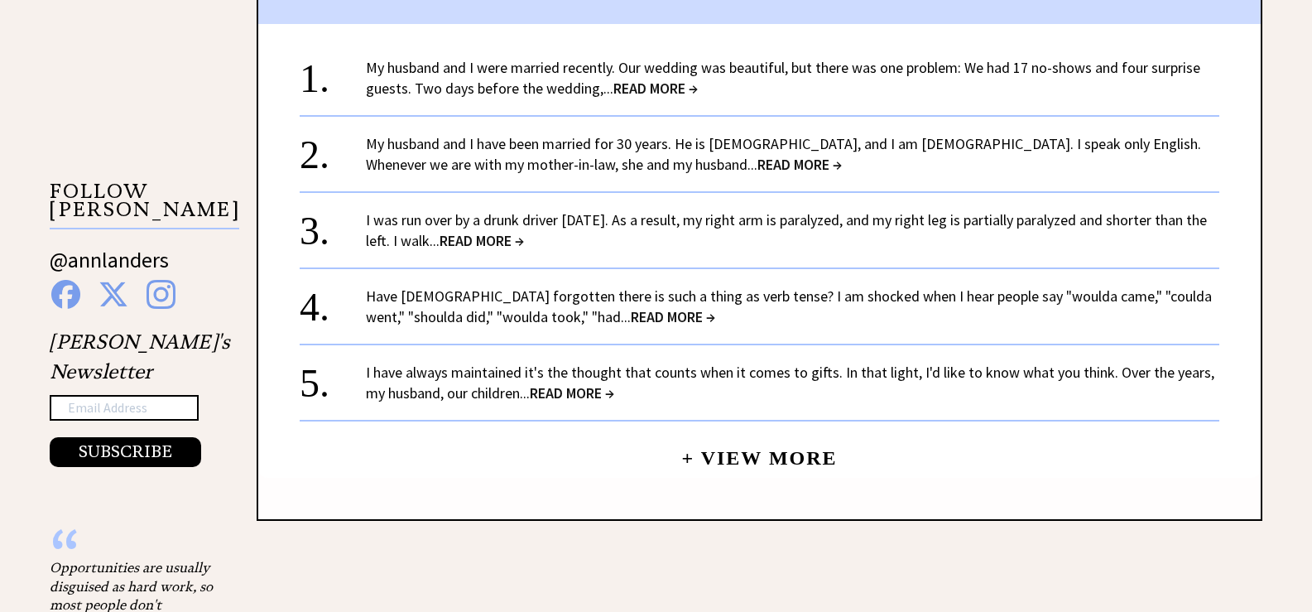
click at [598, 394] on span "READ MORE →" at bounding box center [572, 392] width 84 height 19
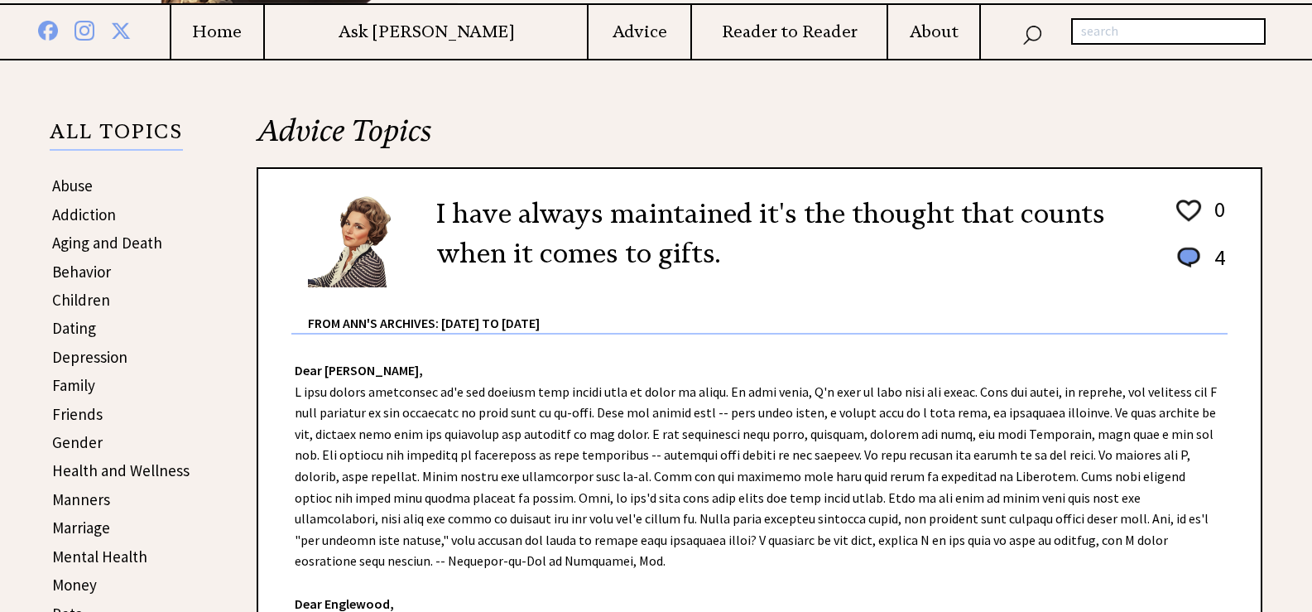
scroll to position [278, 0]
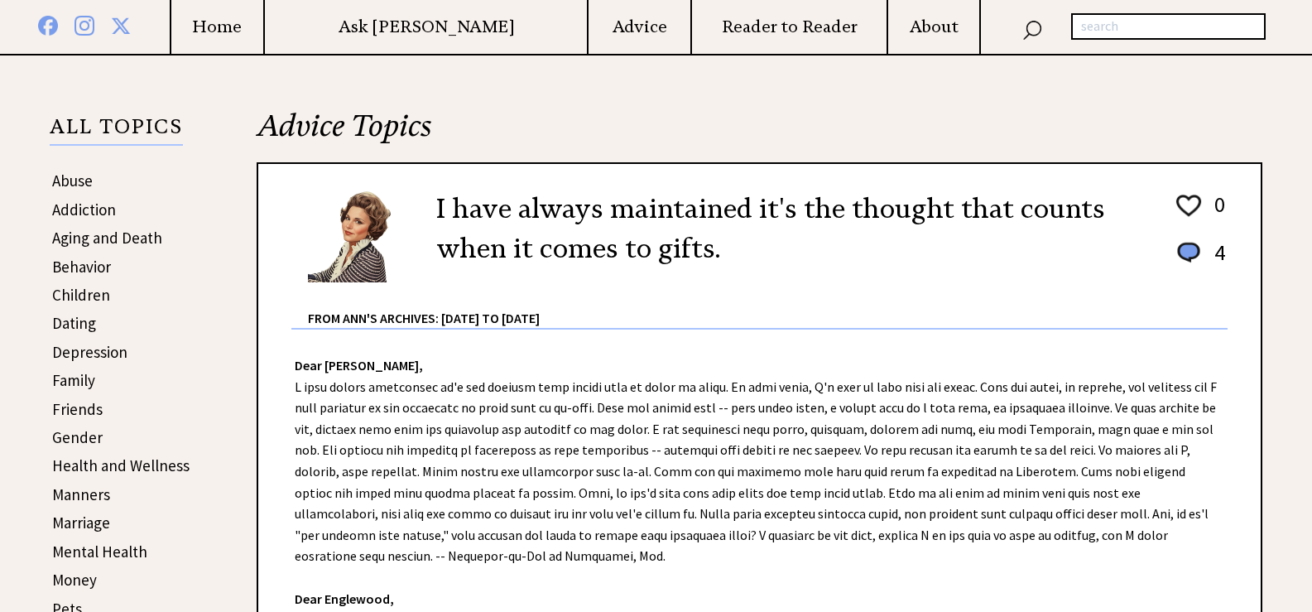
click at [73, 377] on link "Family" at bounding box center [73, 380] width 43 height 20
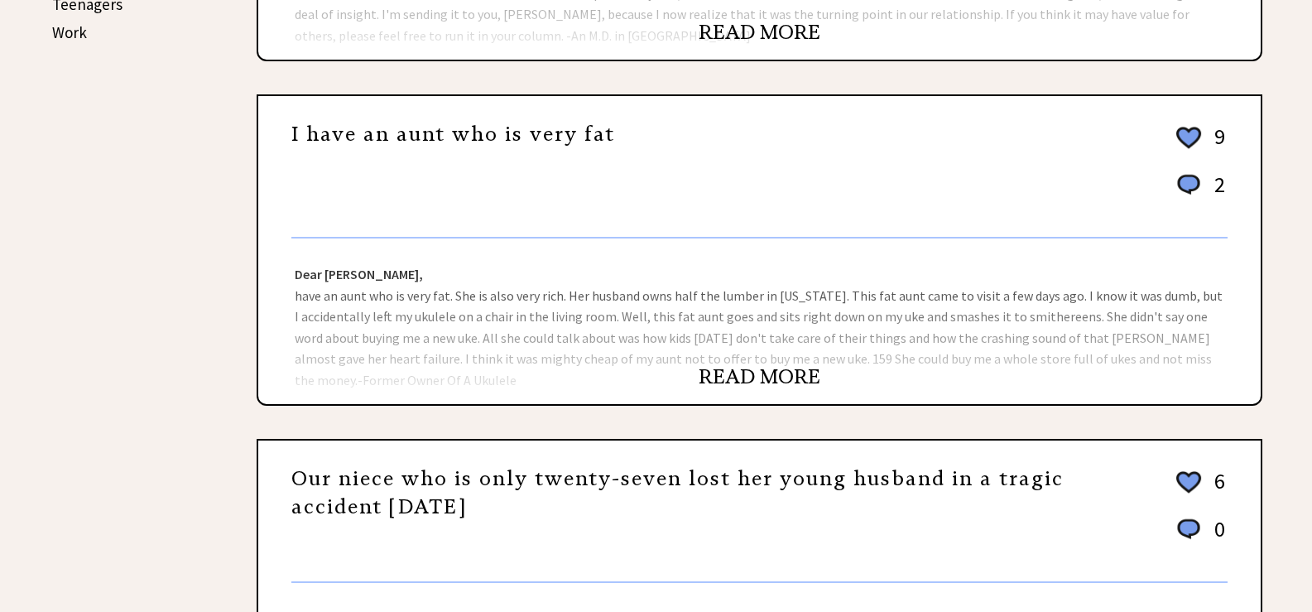
scroll to position [1057, 0]
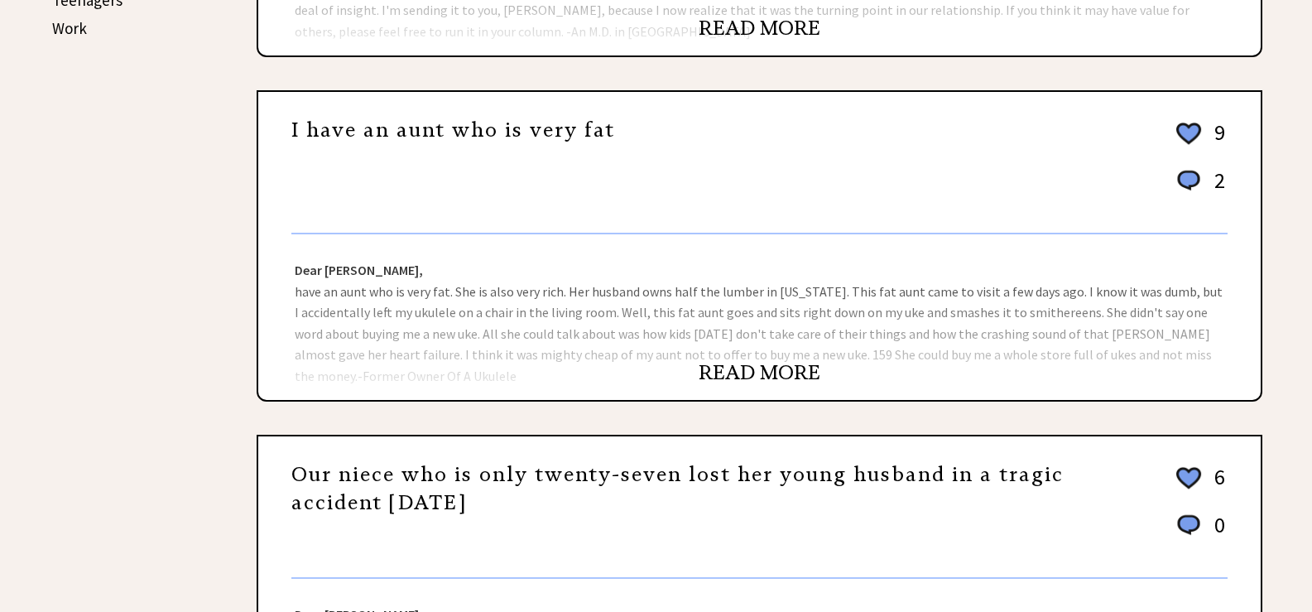
click at [800, 371] on link "READ MORE" at bounding box center [759, 372] width 122 height 25
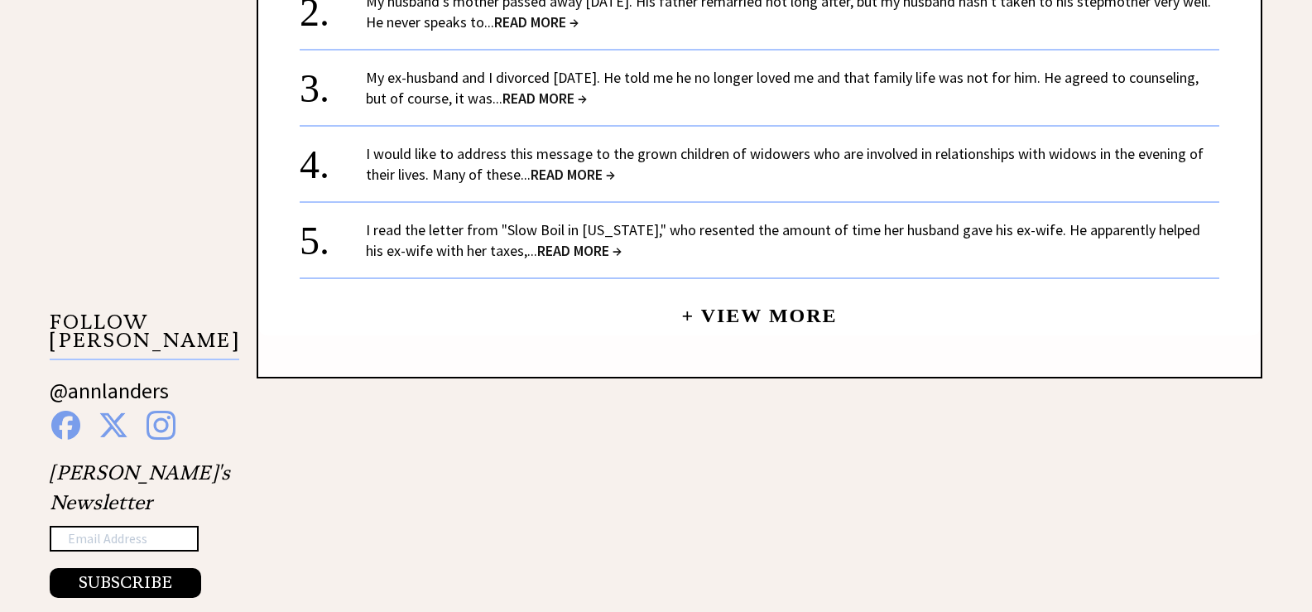
scroll to position [1408, 0]
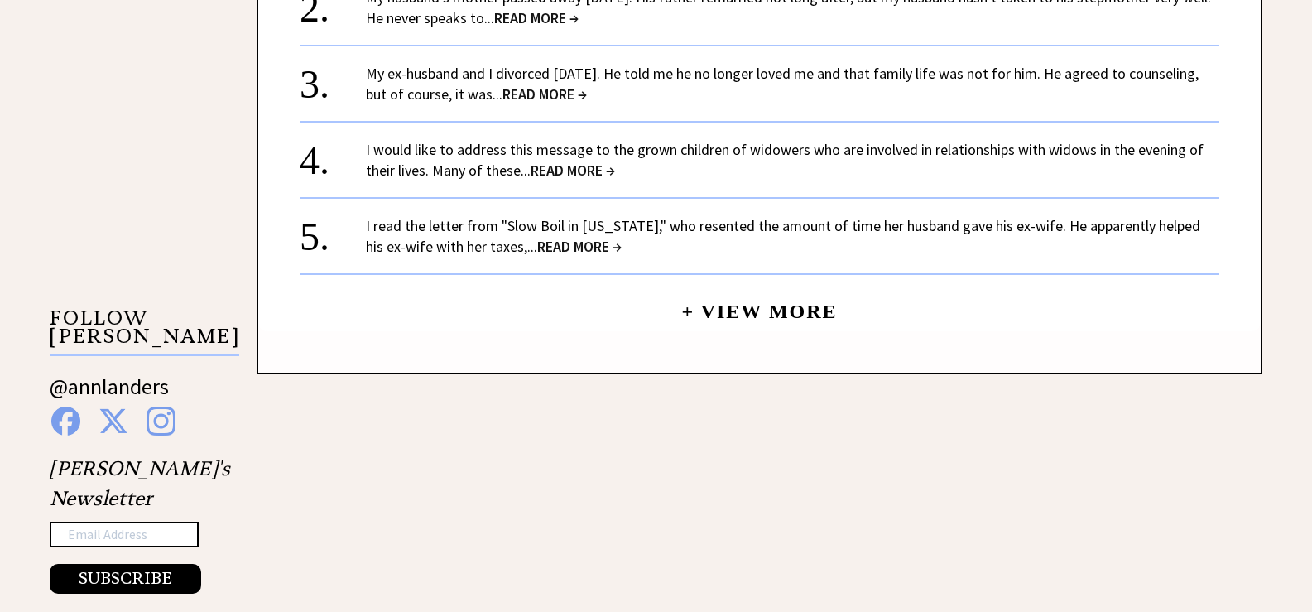
click at [756, 309] on link "+ View More" at bounding box center [759, 304] width 156 height 36
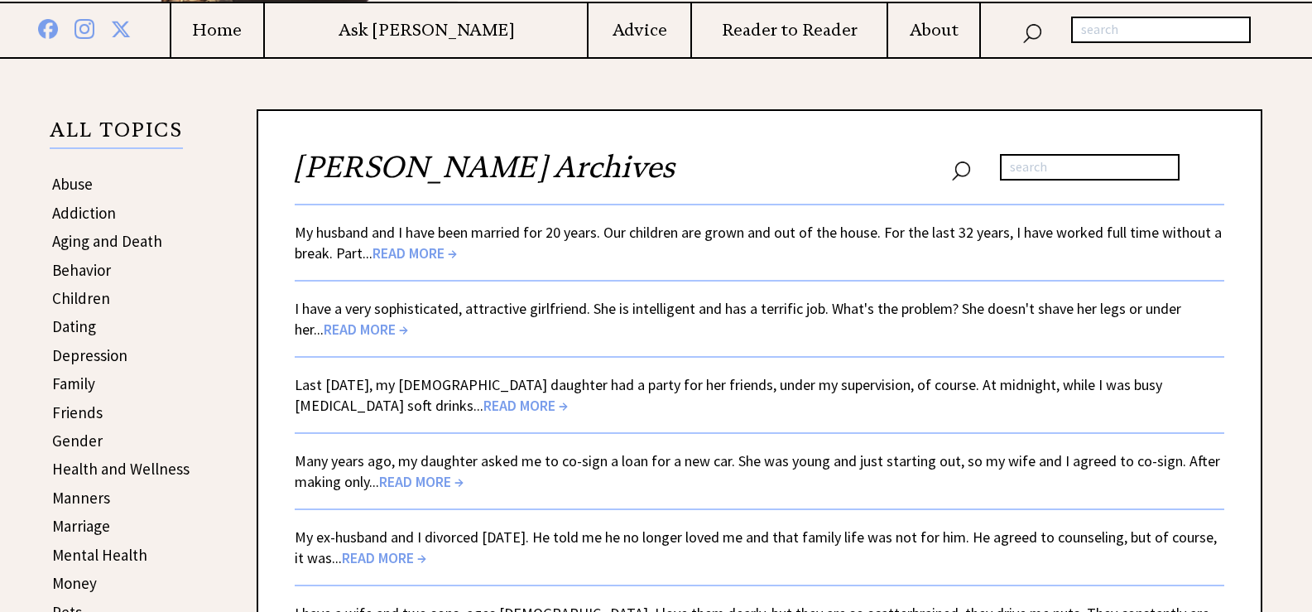
scroll to position [296, 0]
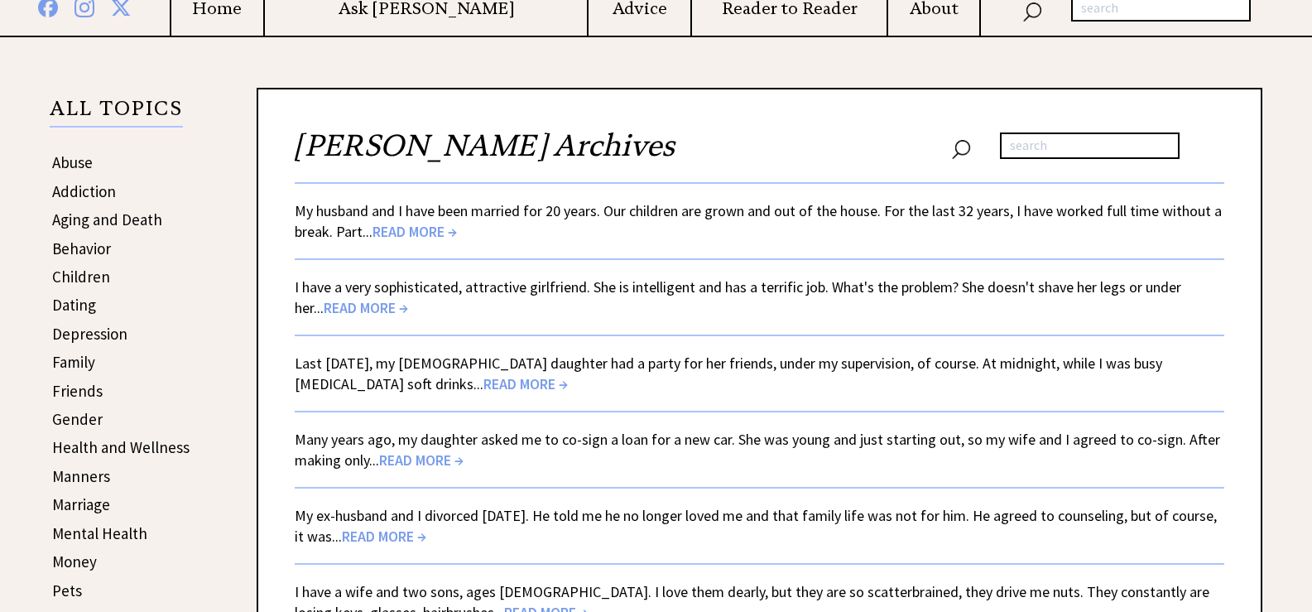
click at [483, 379] on span "READ MORE →" at bounding box center [525, 383] width 84 height 19
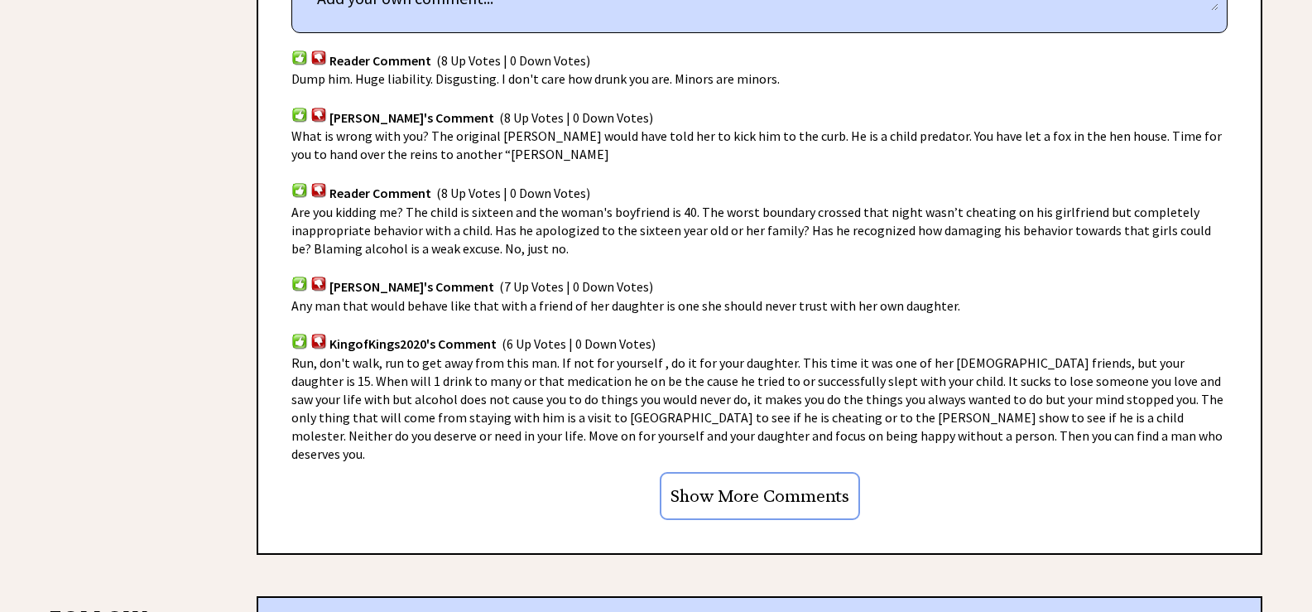
scroll to position [1130, 0]
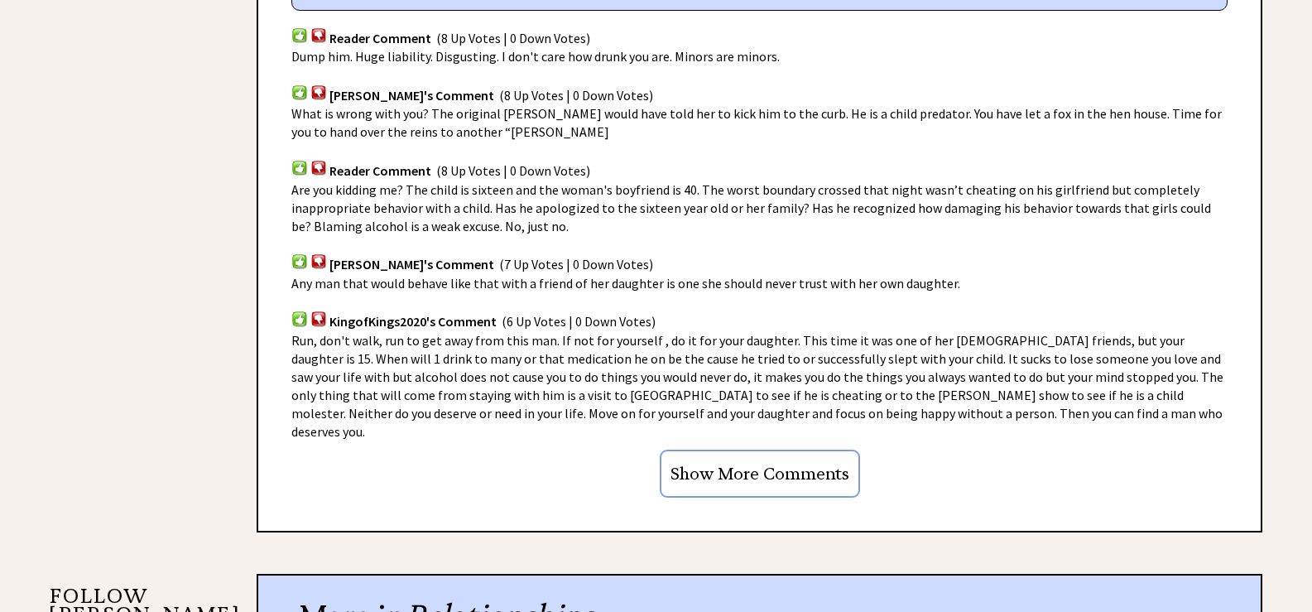
click at [717, 449] on input "Show More Comments" at bounding box center [760, 473] width 200 height 48
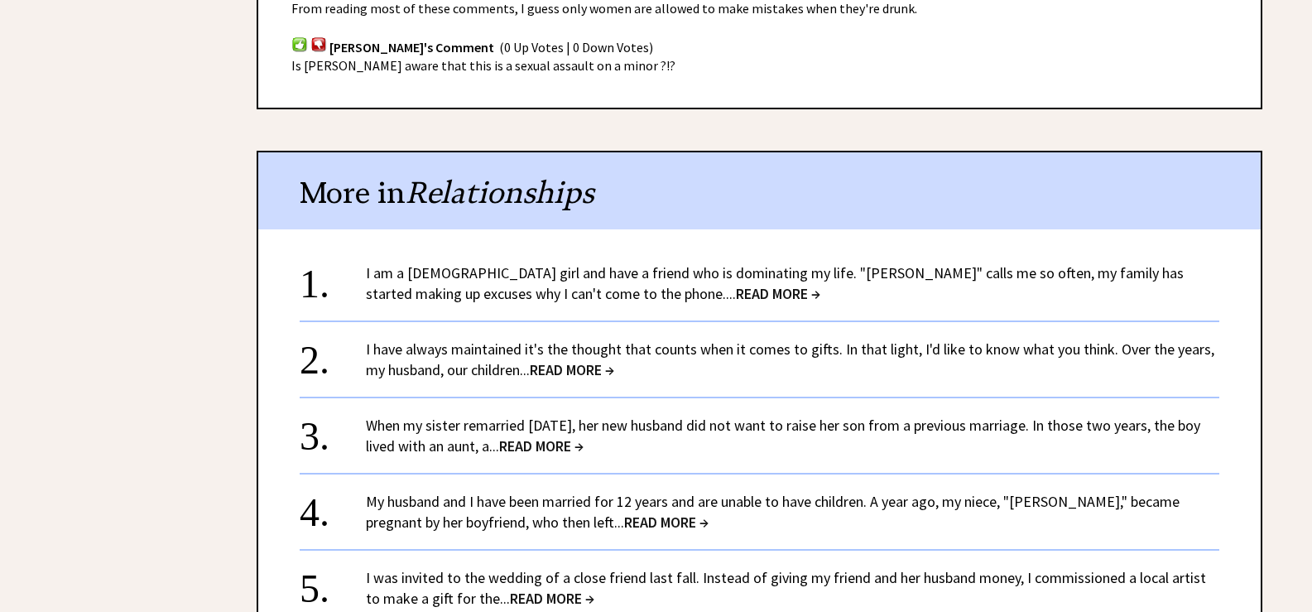
scroll to position [3160, 0]
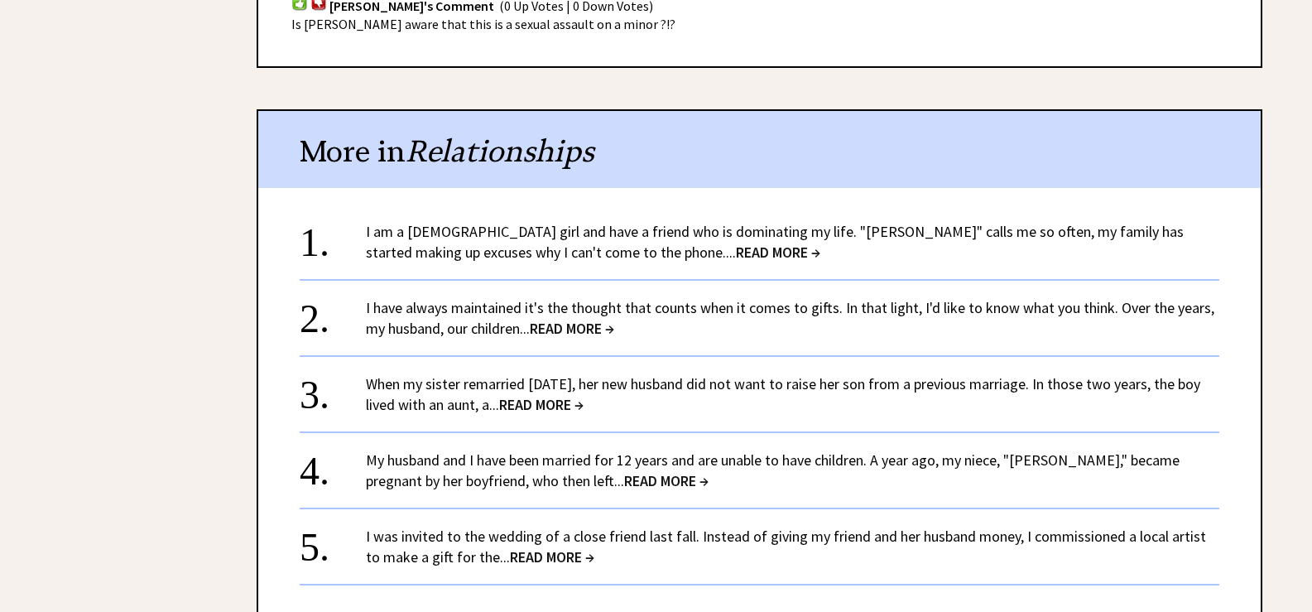
click at [736, 242] on span "READ MORE →" at bounding box center [778, 251] width 84 height 19
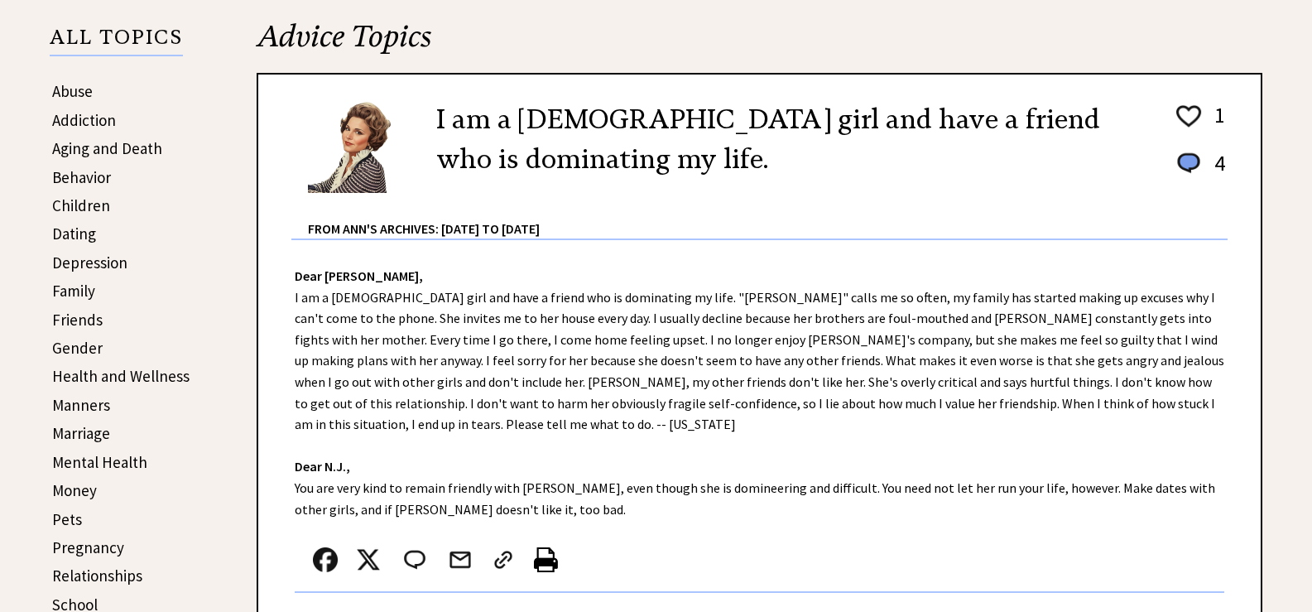
scroll to position [421, 0]
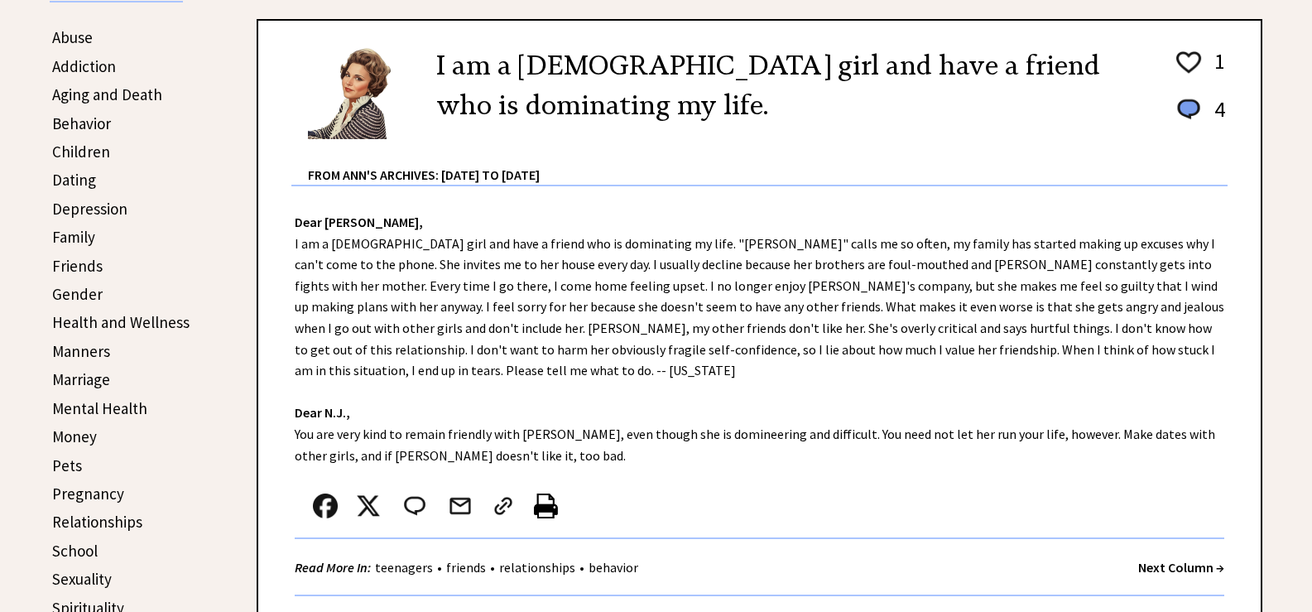
drag, startPoint x: 1314, startPoint y: 47, endPoint x: 1304, endPoint y: 125, distance: 78.4
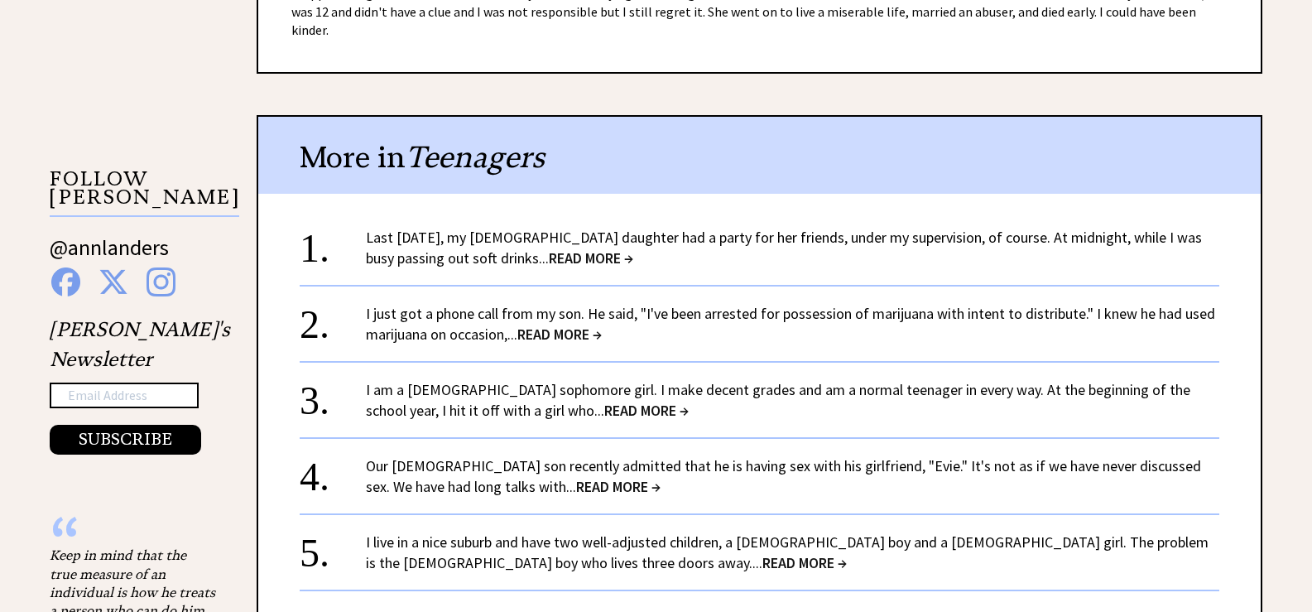
scroll to position [1556, 0]
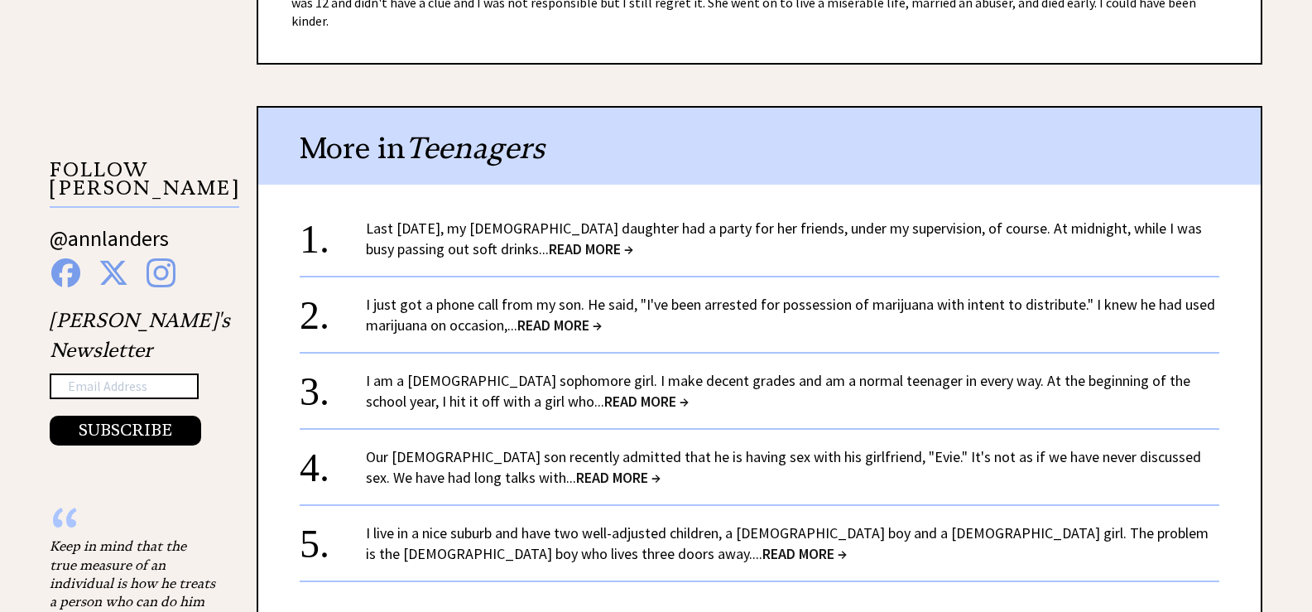
click at [604, 391] on span "READ MORE →" at bounding box center [646, 400] width 84 height 19
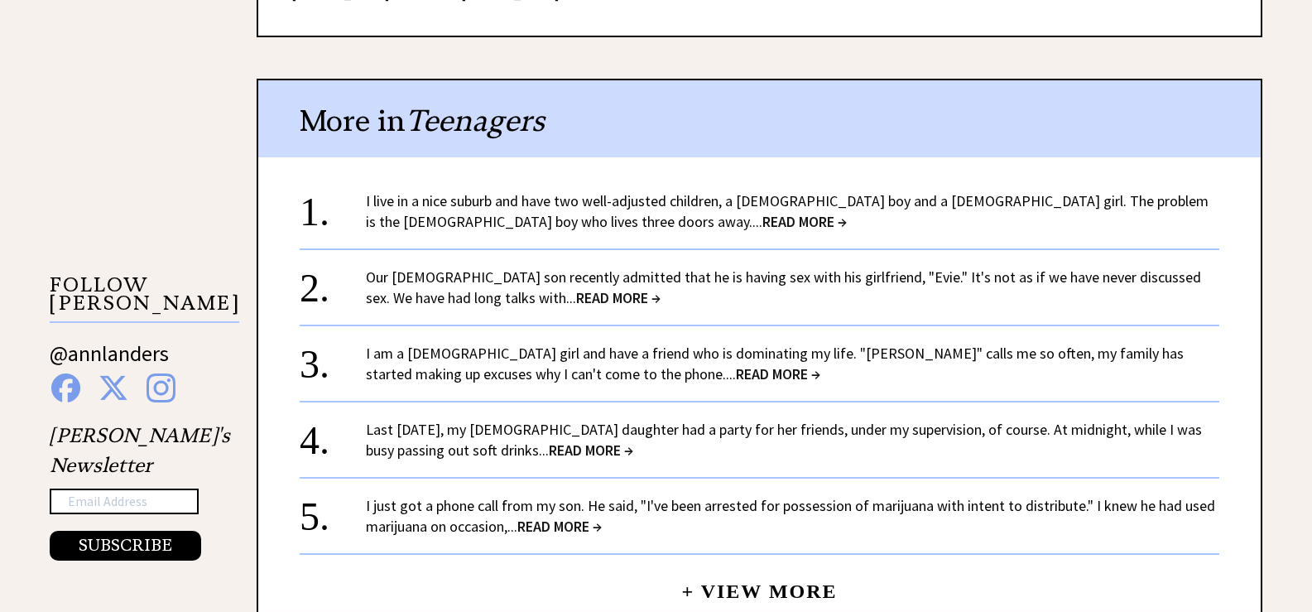
scroll to position [1467, 0]
